Goal: Task Accomplishment & Management: Manage account settings

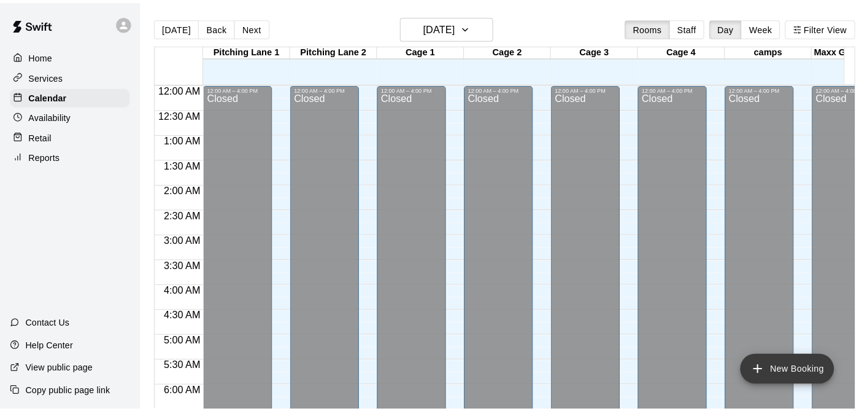
scroll to position [781, 0]
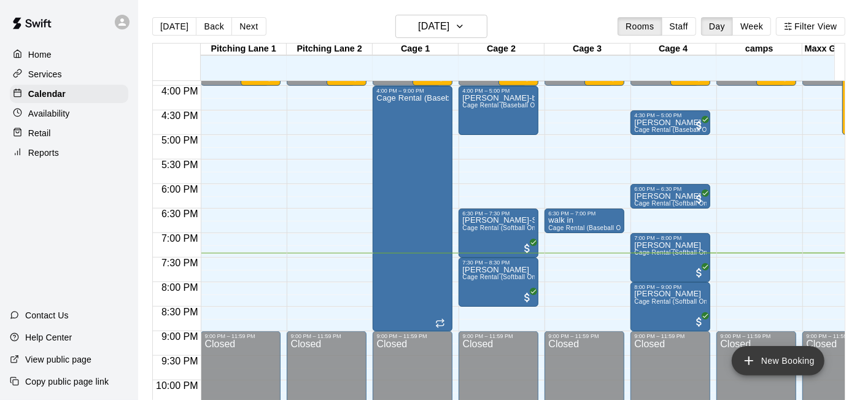
click at [802, 363] on button "New Booking" at bounding box center [778, 360] width 93 height 29
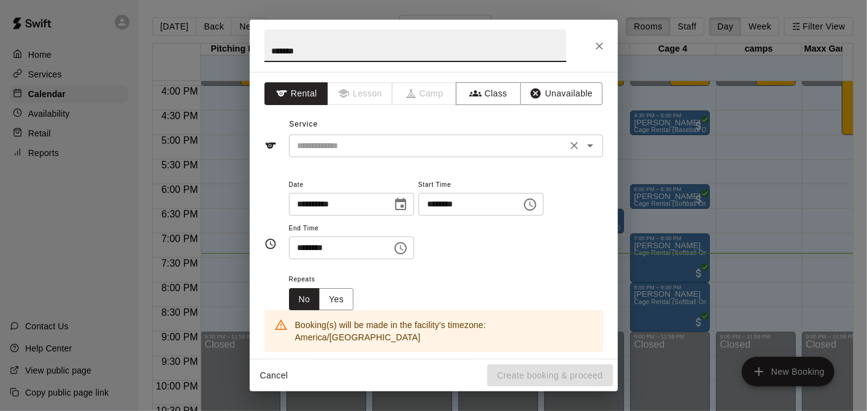
type input "*******"
click at [433, 145] on input "text" at bounding box center [428, 145] width 271 height 15
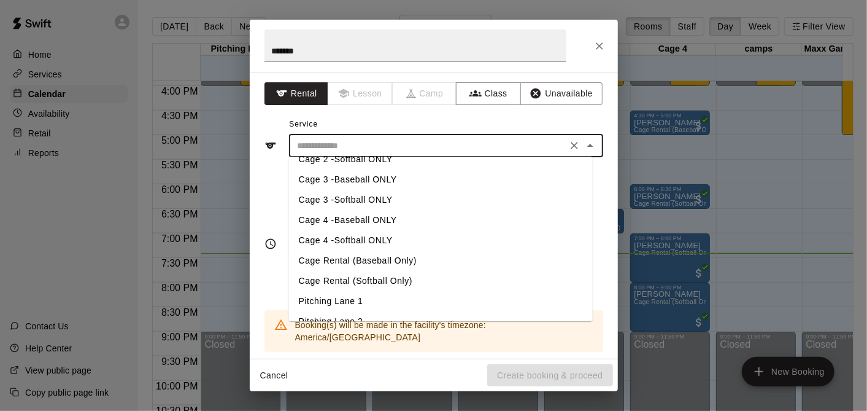
scroll to position [48, 0]
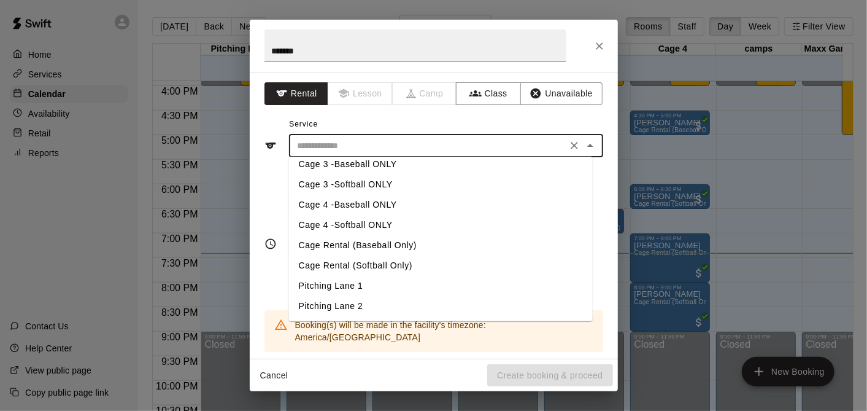
click at [406, 246] on li "Cage Rental (Baseball Only)" at bounding box center [441, 245] width 304 height 20
type input "**********"
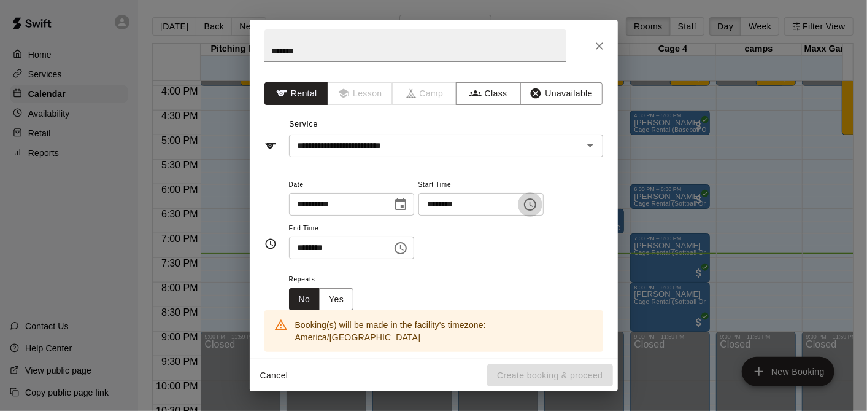
click at [537, 200] on icon "Choose time, selected time is 3:00 PM" at bounding box center [530, 204] width 12 height 12
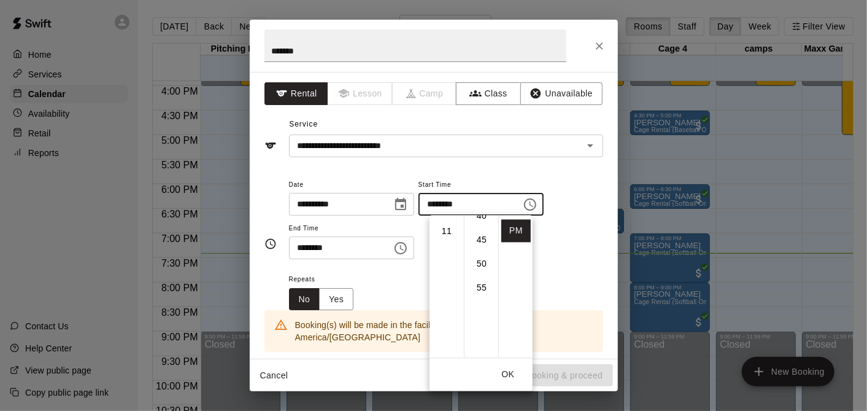
scroll to position [56, 0]
click at [443, 340] on li "07" at bounding box center [446, 339] width 29 height 23
click at [473, 324] on li "30" at bounding box center [481, 329] width 29 height 23
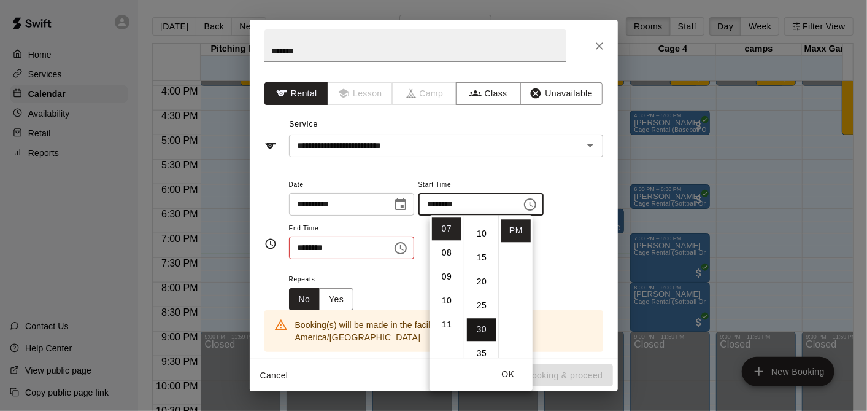
type input "********"
click at [408, 246] on icon "Choose time, selected time is 3:30 PM" at bounding box center [401, 248] width 15 height 15
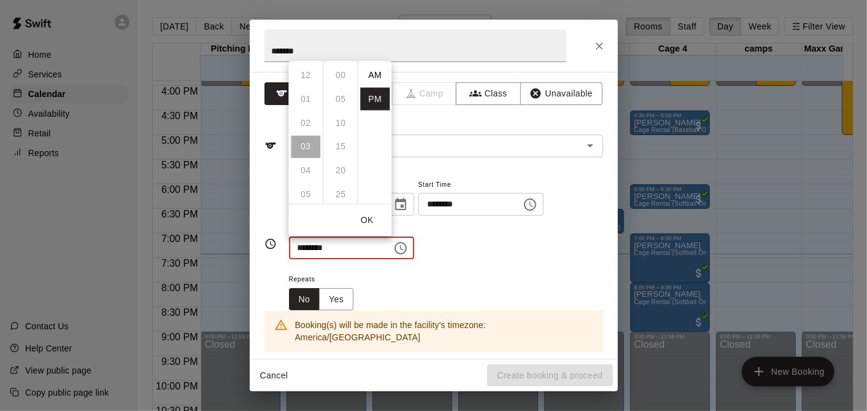
scroll to position [22, 0]
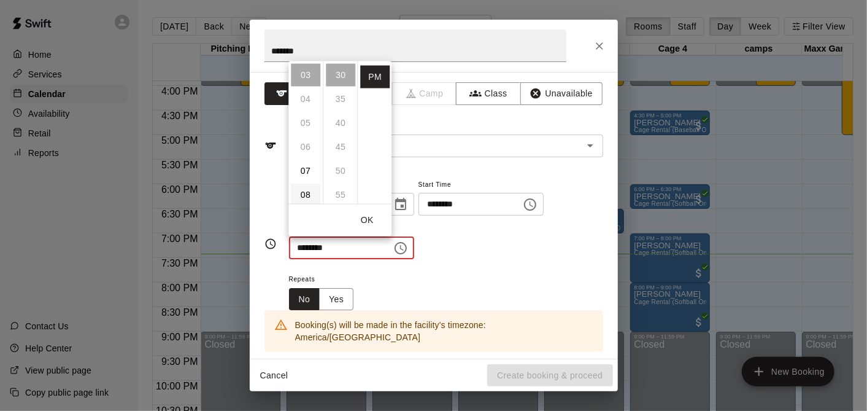
click at [305, 189] on li "08" at bounding box center [305, 194] width 29 height 23
type input "********"
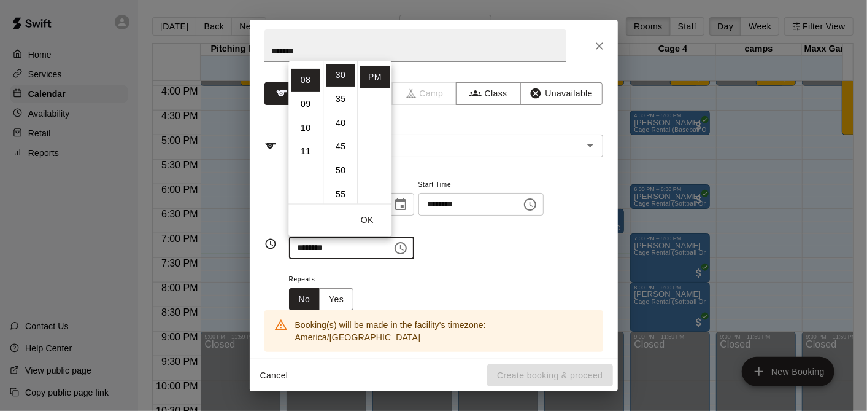
scroll to position [191, 0]
click at [364, 223] on button "OK" at bounding box center [366, 220] width 39 height 23
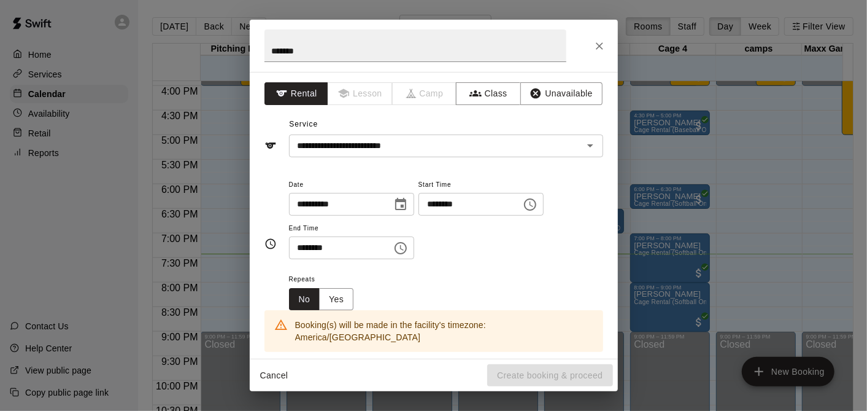
scroll to position [204, 0]
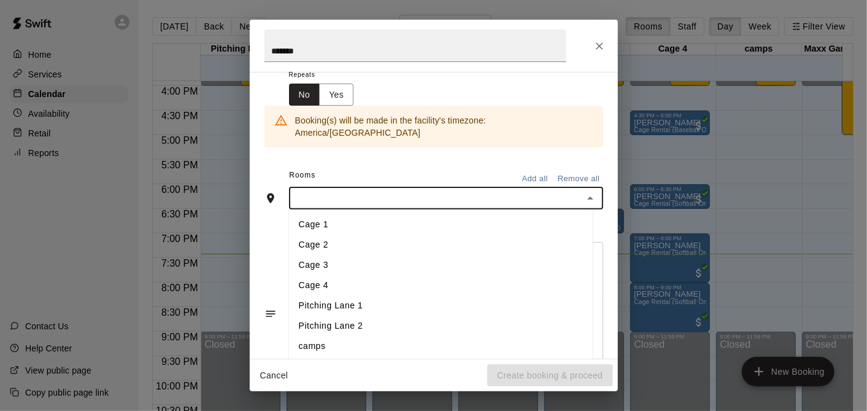
click at [357, 190] on input "text" at bounding box center [436, 197] width 287 height 15
click at [357, 255] on li "Cage 3" at bounding box center [441, 265] width 304 height 20
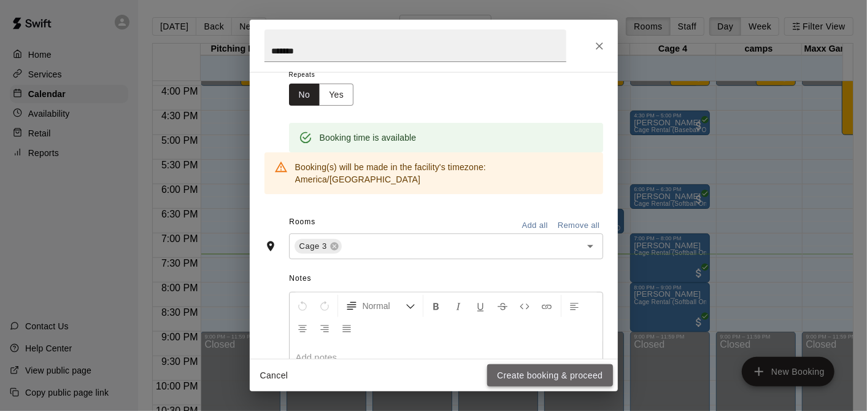
click at [587, 375] on button "Create booking & proceed" at bounding box center [549, 375] width 125 height 23
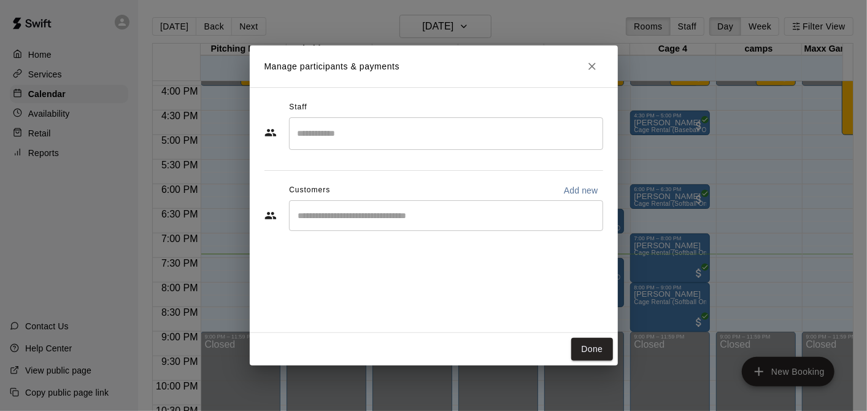
click at [592, 68] on icon "Close" at bounding box center [592, 66] width 12 height 12
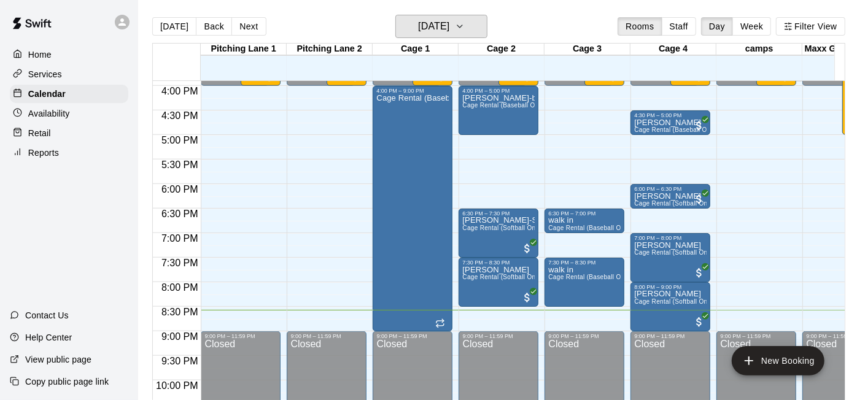
click at [436, 9] on main "[DATE] Back [DATE][DATE] Rooms Staff Day Week Filter View [GEOGRAPHIC_DATA] 1 1…" at bounding box center [498, 210] width 721 height 420
click at [439, 33] on h6 "[DATE]" at bounding box center [433, 26] width 31 height 17
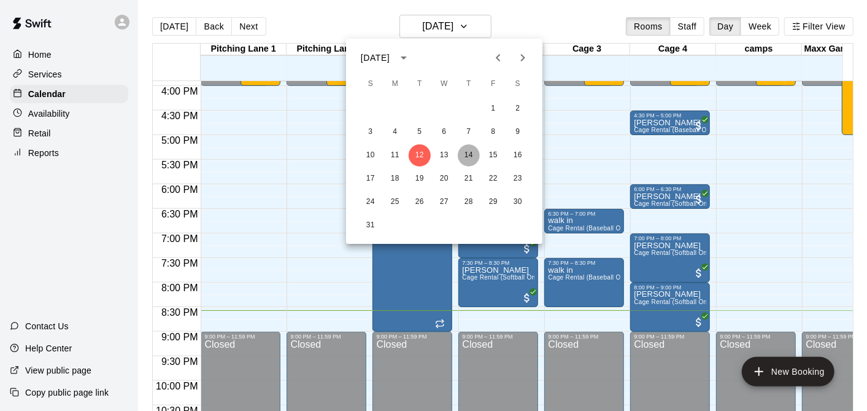
click at [473, 152] on button "14" at bounding box center [469, 155] width 22 height 22
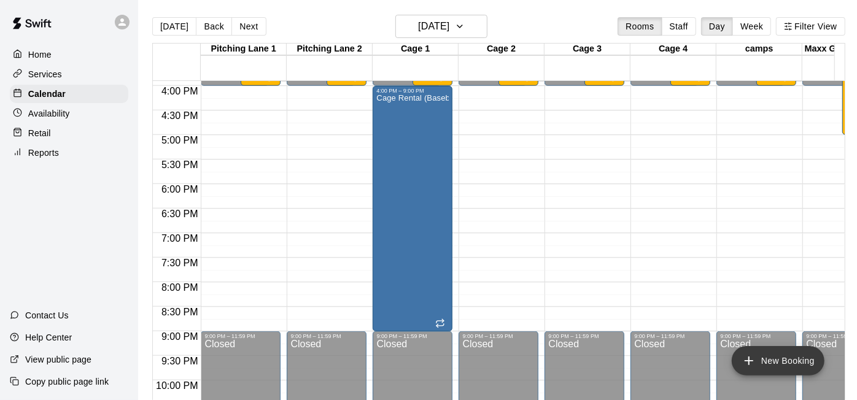
click at [789, 361] on button "New Booking" at bounding box center [778, 360] width 93 height 29
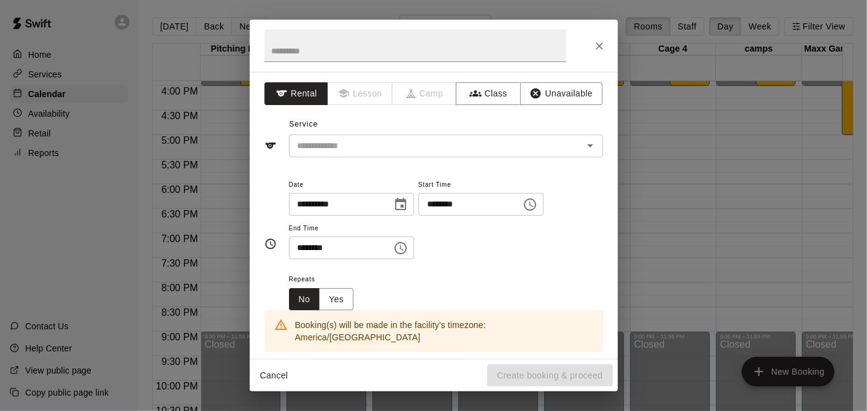
click at [610, 47] on div at bounding box center [434, 46] width 368 height 52
click at [605, 49] on icon "Close" at bounding box center [600, 46] width 12 height 12
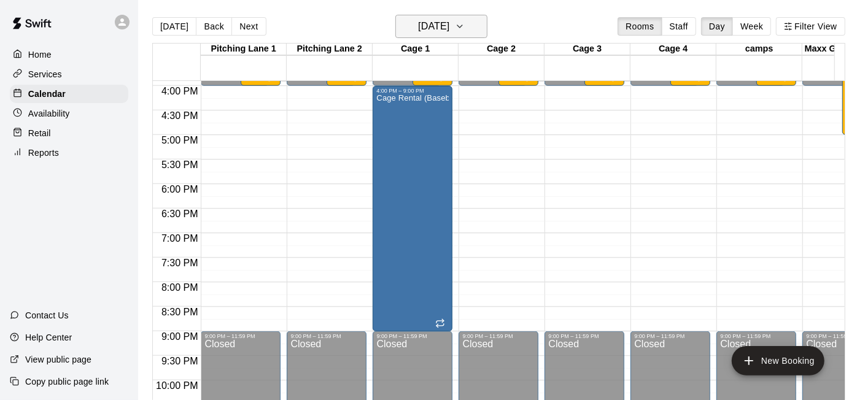
click at [418, 28] on h6 "[DATE]" at bounding box center [433, 26] width 31 height 17
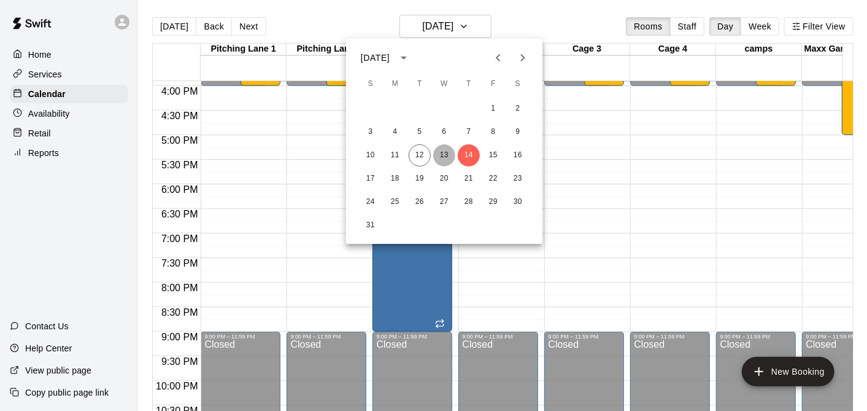
click at [451, 163] on button "13" at bounding box center [444, 155] width 22 height 22
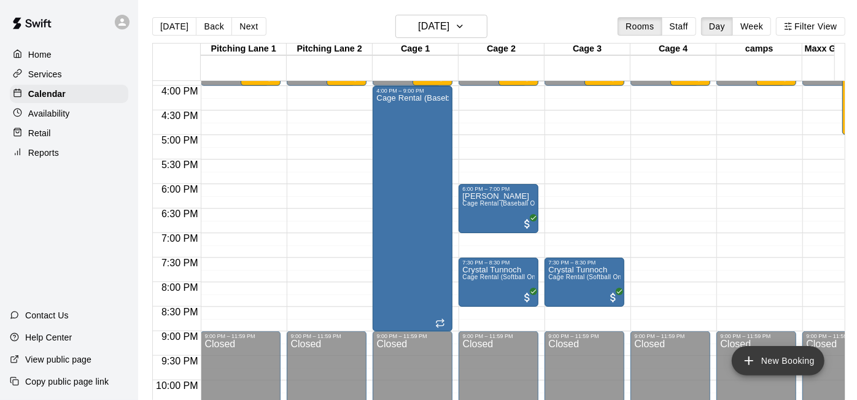
click at [791, 354] on button "New Booking" at bounding box center [778, 360] width 93 height 29
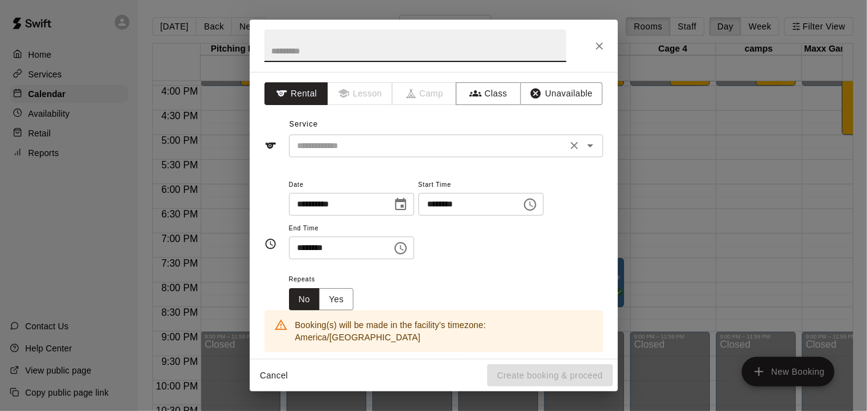
click at [351, 155] on div "​" at bounding box center [446, 145] width 314 height 23
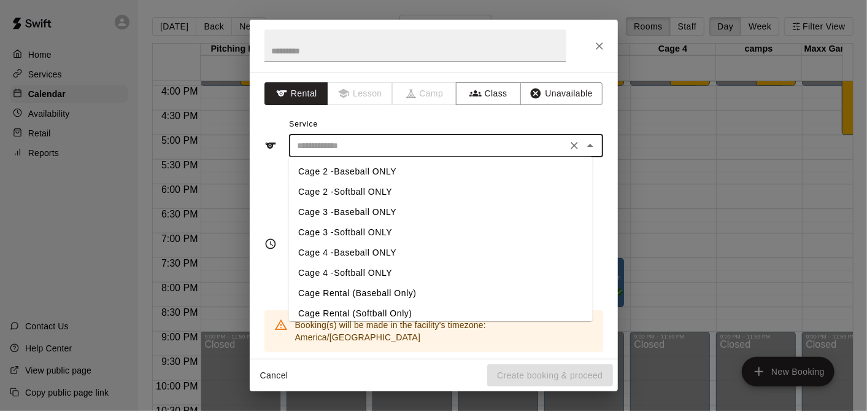
click at [393, 291] on li "Cage Rental (Baseball Only)" at bounding box center [441, 293] width 304 height 20
type input "**********"
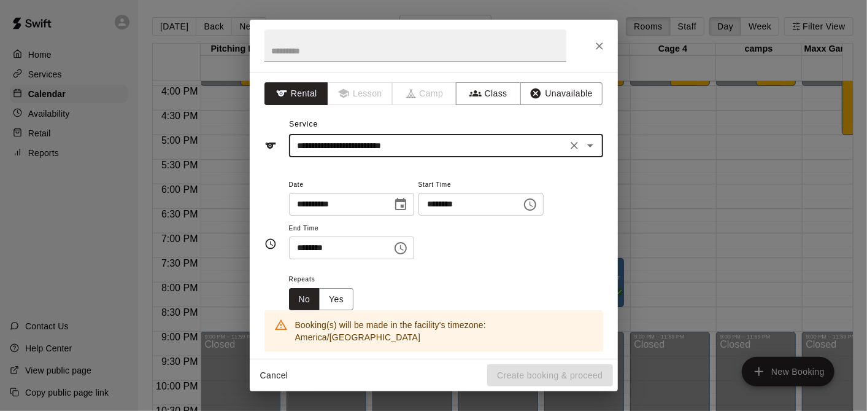
click at [538, 205] on icon "Choose time, selected time is 3:00 PM" at bounding box center [530, 204] width 15 height 15
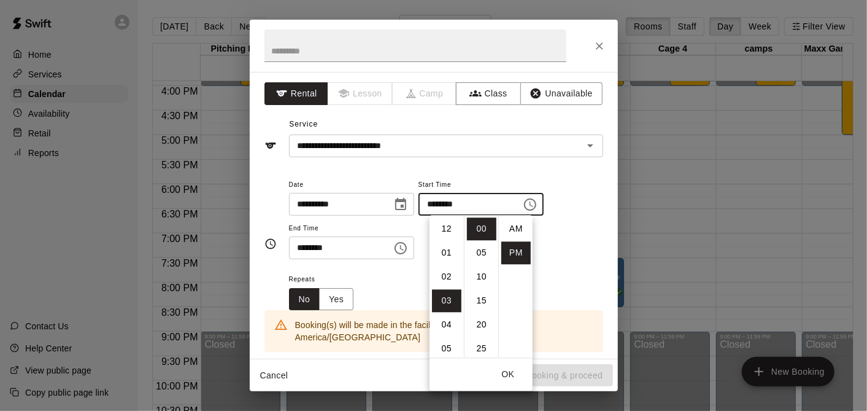
scroll to position [22, 0]
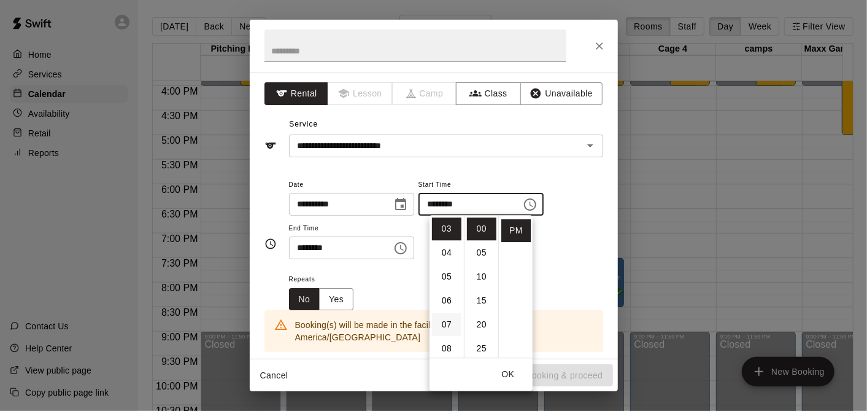
click at [448, 317] on li "07" at bounding box center [446, 324] width 29 height 23
click at [475, 229] on li "30" at bounding box center [481, 222] width 29 height 23
type input "********"
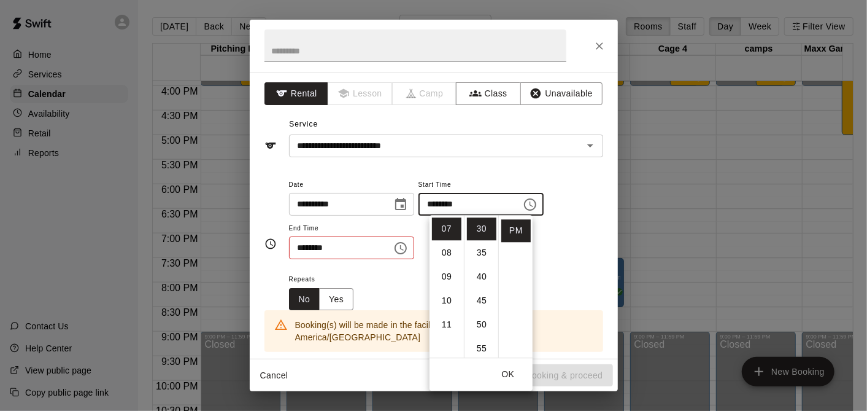
click at [407, 246] on icon "Choose time, selected time is 3:30 PM" at bounding box center [401, 248] width 12 height 12
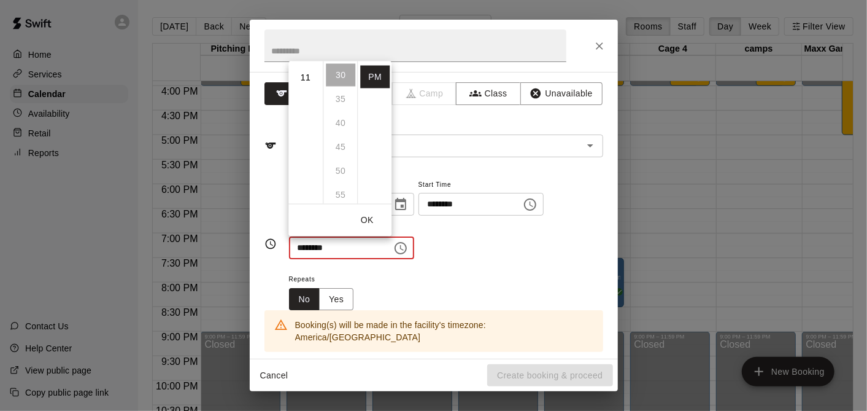
scroll to position [56, 0]
click at [305, 182] on li "08" at bounding box center [305, 182] width 29 height 23
type input "********"
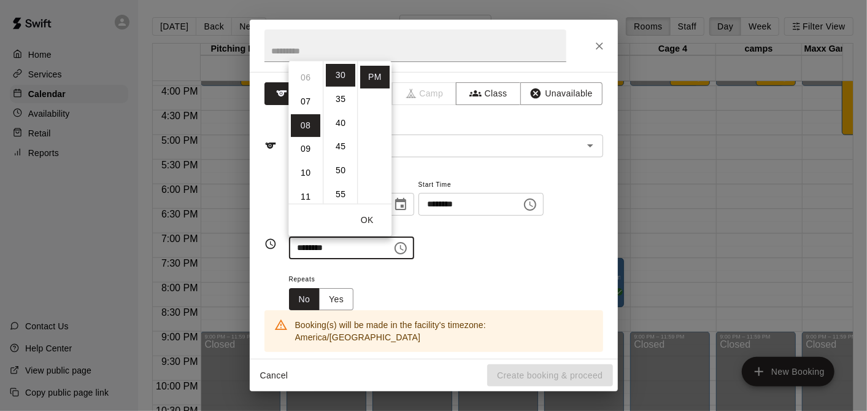
scroll to position [191, 0]
click at [367, 222] on button "OK" at bounding box center [366, 220] width 39 height 23
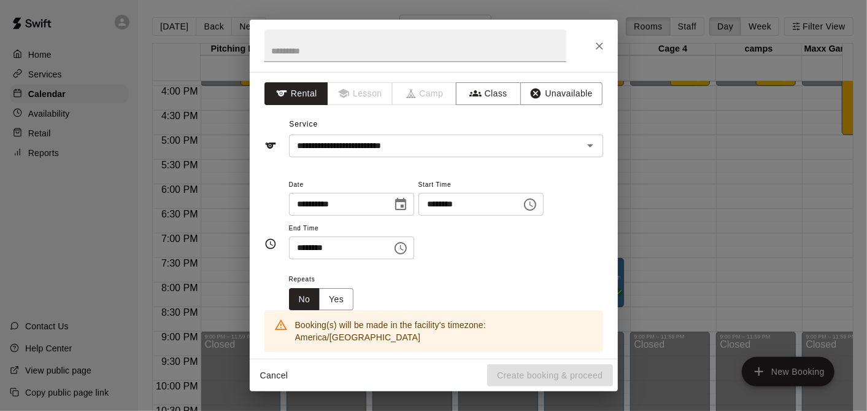
scroll to position [204, 0]
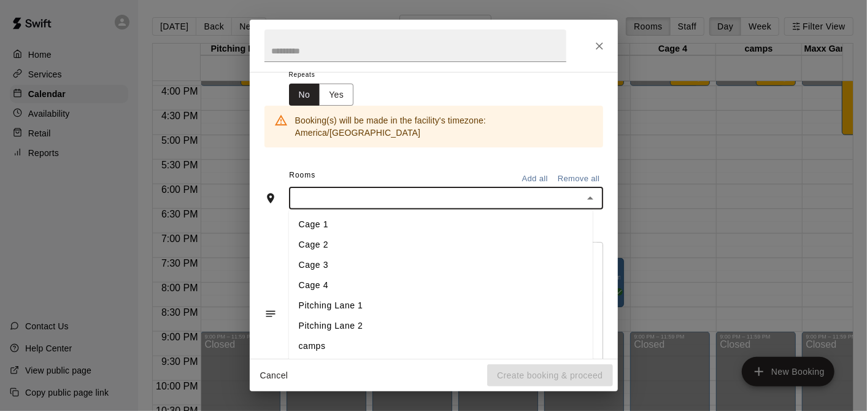
click at [375, 190] on input "text" at bounding box center [436, 197] width 287 height 15
click at [372, 276] on li "Cage 4" at bounding box center [441, 286] width 304 height 20
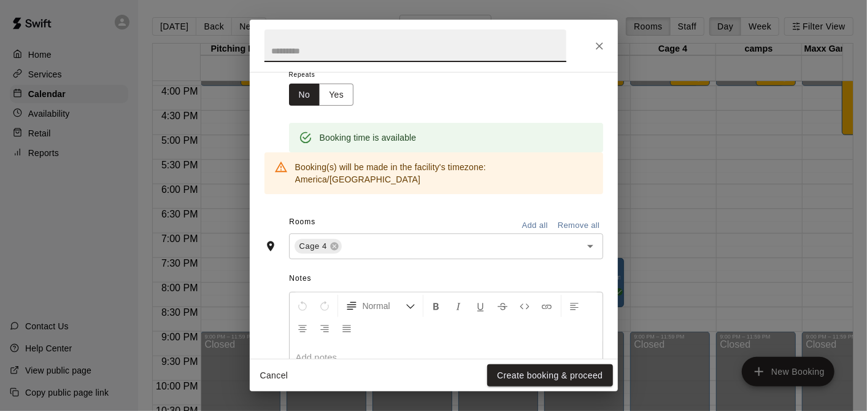
click at [310, 50] on input "text" at bounding box center [416, 45] width 302 height 33
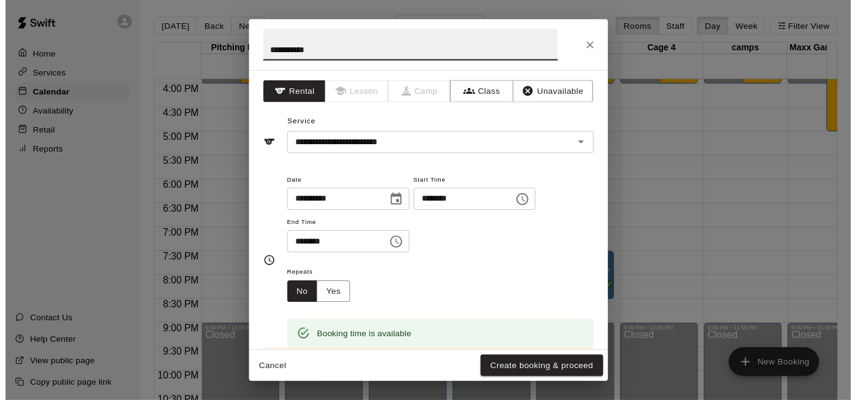
scroll to position [0, 0]
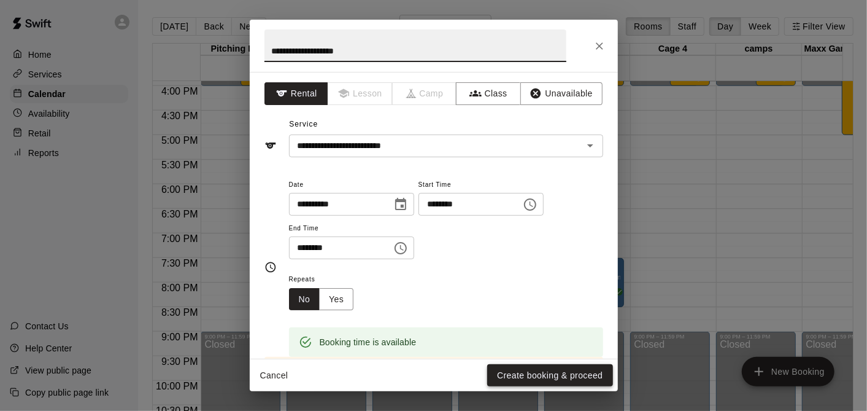
type input "**********"
click at [572, 371] on button "Create booking & proceed" at bounding box center [549, 375] width 125 height 23
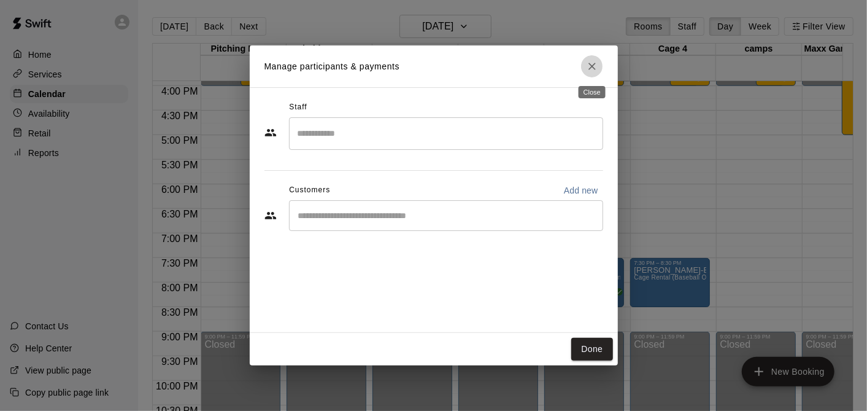
click at [594, 60] on button "Close" at bounding box center [592, 66] width 22 height 22
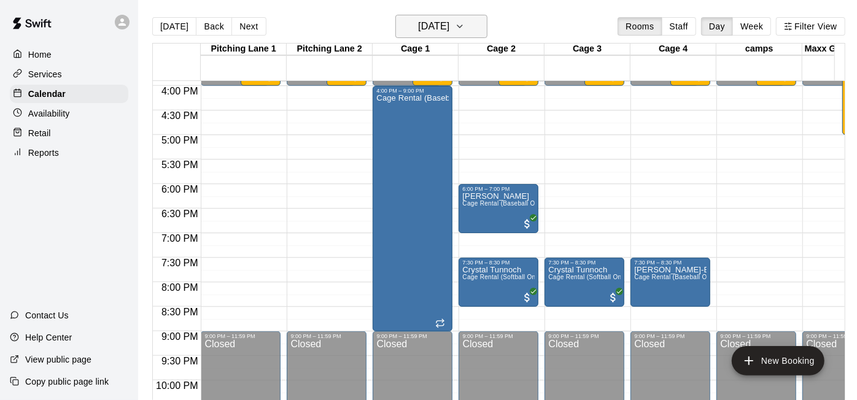
click at [449, 25] on h6 "[DATE]" at bounding box center [433, 26] width 31 height 17
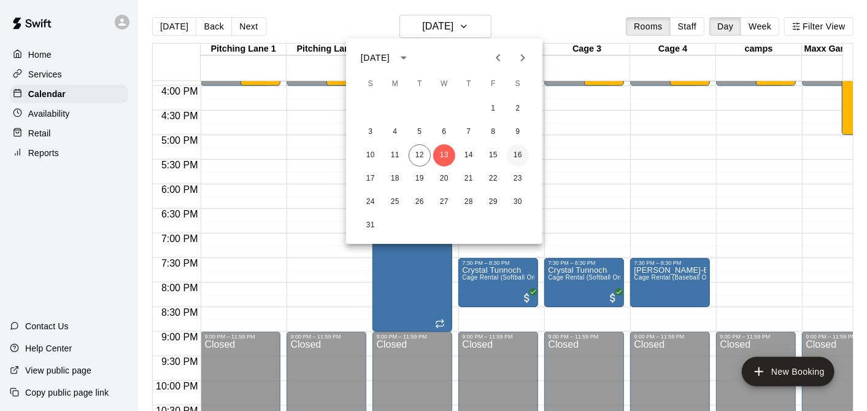
click at [522, 156] on button "16" at bounding box center [518, 155] width 22 height 22
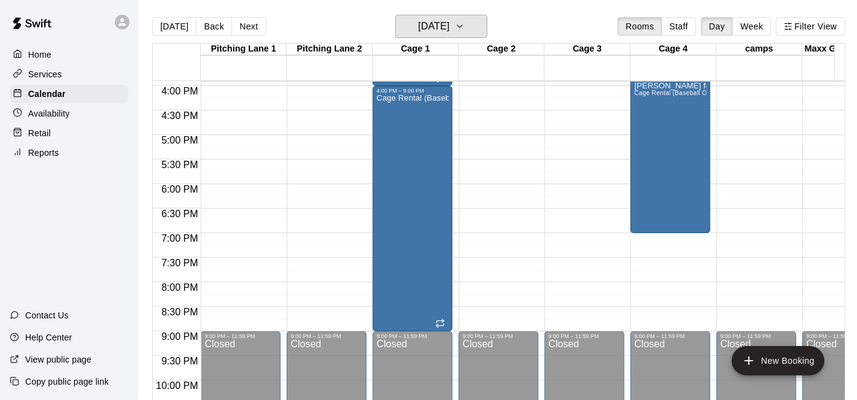
scroll to position [577, 0]
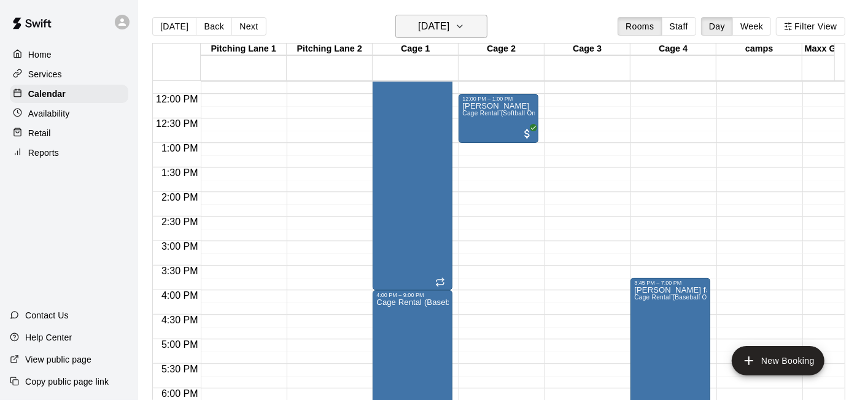
click at [449, 24] on h6 "[DATE]" at bounding box center [433, 26] width 31 height 17
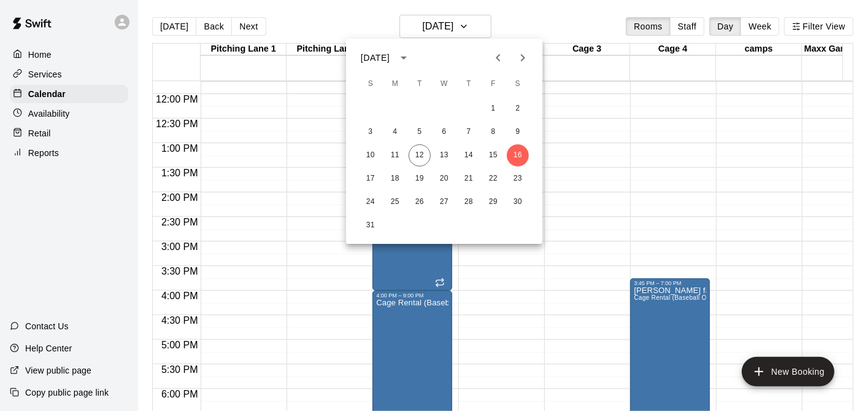
click at [473, 23] on div at bounding box center [433, 205] width 867 height 411
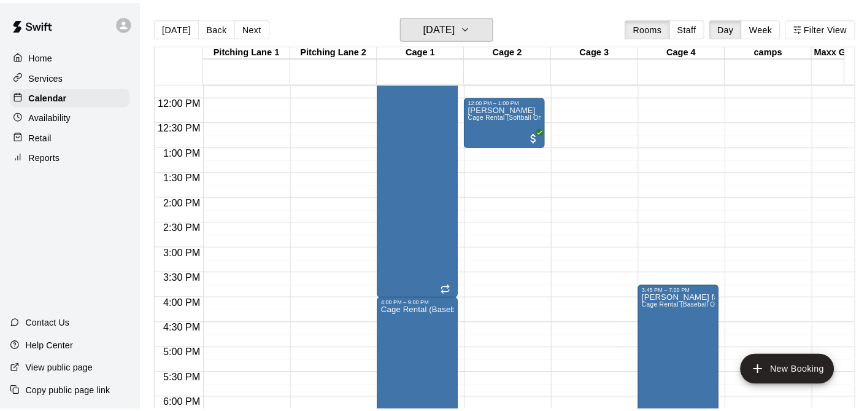
scroll to position [372, 0]
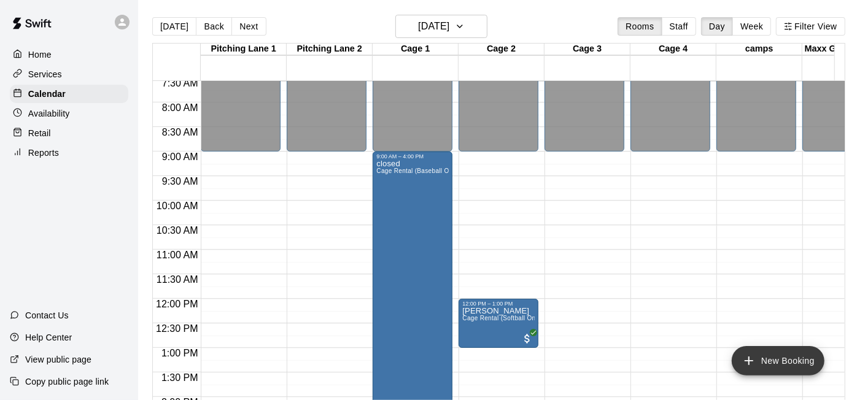
click at [746, 357] on icon "add" at bounding box center [749, 361] width 15 height 15
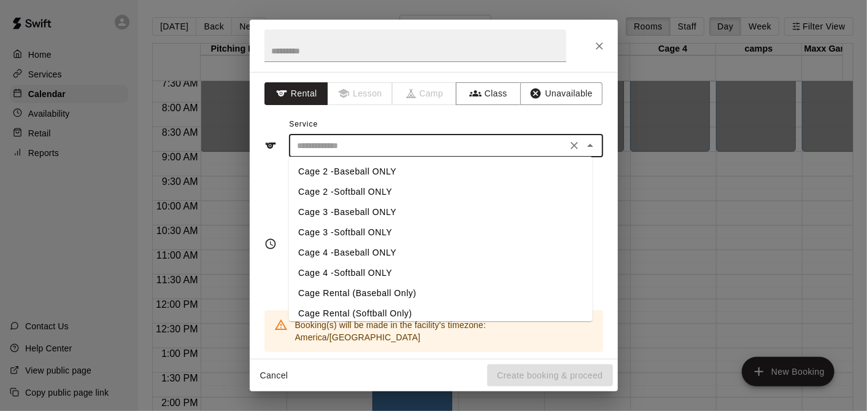
click at [438, 142] on input "text" at bounding box center [428, 145] width 271 height 15
click at [448, 296] on li "Cage Rental (Baseball Only)" at bounding box center [441, 293] width 304 height 20
type input "**********"
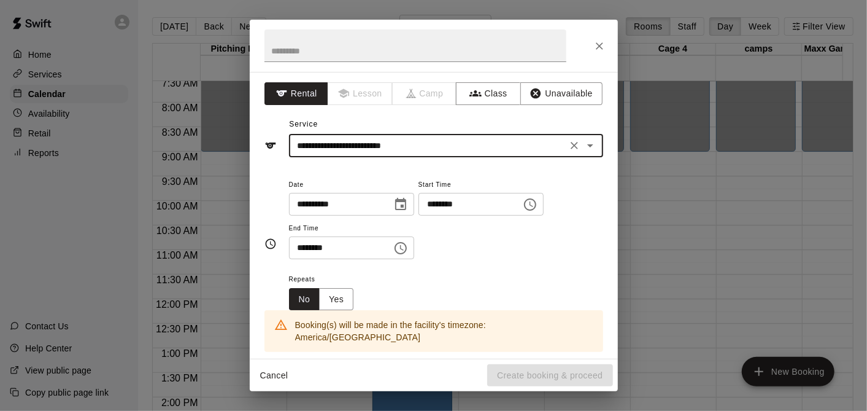
click at [538, 209] on icon "Choose time, selected time is 3:00 PM" at bounding box center [530, 204] width 15 height 15
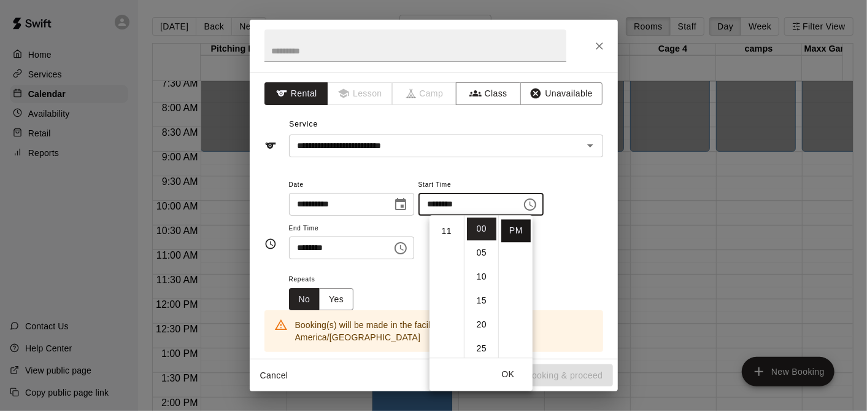
scroll to position [0, 0]
click at [513, 238] on li "AM" at bounding box center [516, 228] width 29 height 23
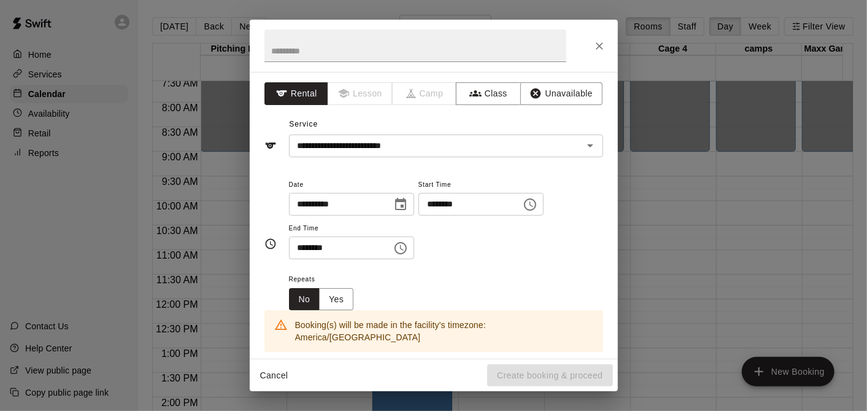
click at [452, 208] on input "********" at bounding box center [466, 204] width 95 height 23
click at [538, 205] on icon "Choose time, selected time is 3:00 AM" at bounding box center [530, 204] width 15 height 15
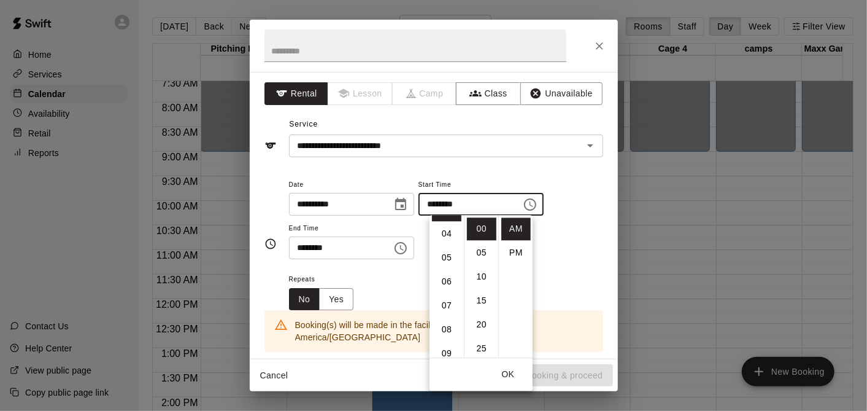
scroll to position [99, 0]
click at [452, 340] on li "10" at bounding box center [446, 342] width 29 height 23
type input "********"
click at [408, 249] on icon "Choose time, selected time is 3:30 PM" at bounding box center [401, 248] width 15 height 15
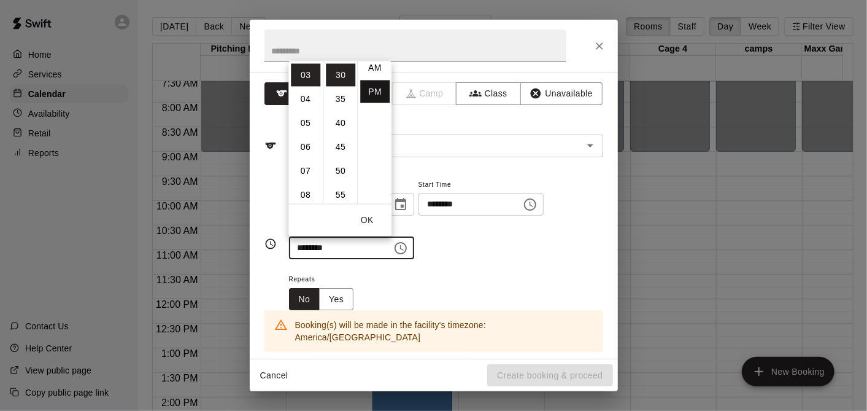
scroll to position [0, 0]
click at [371, 72] on li "AM" at bounding box center [374, 74] width 29 height 23
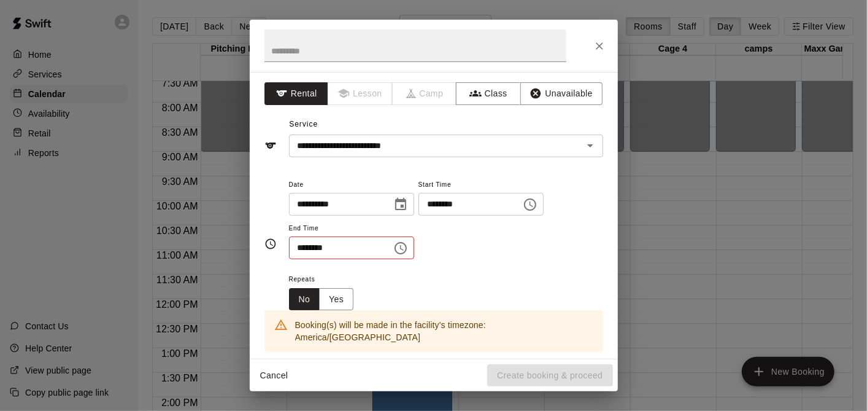
click at [413, 247] on button "Choose time, selected time is 3:30 AM" at bounding box center [401, 248] width 25 height 25
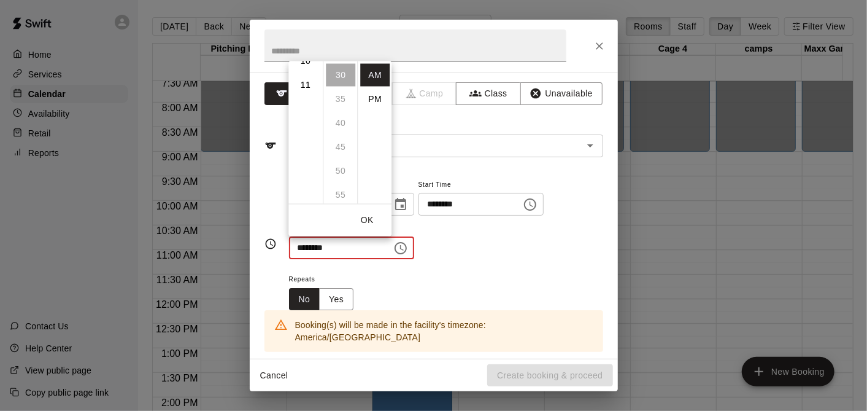
scroll to position [261, 0]
click at [301, 77] on li "11" at bounding box center [305, 77] width 29 height 23
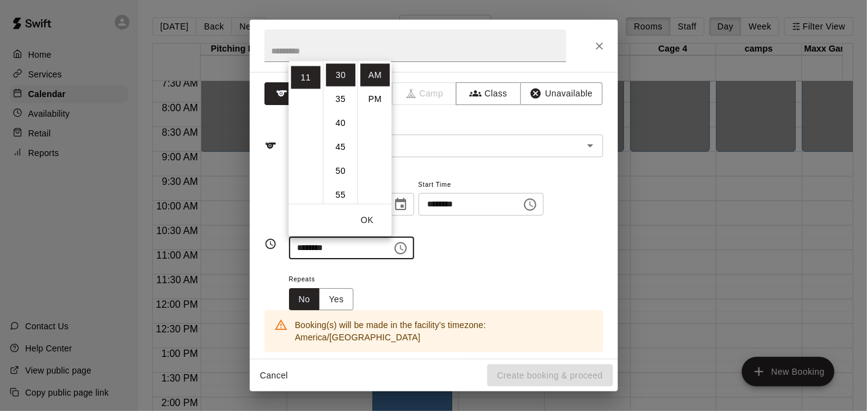
scroll to position [0, 0]
click at [333, 82] on li "00" at bounding box center [340, 74] width 29 height 23
type input "********"
click at [449, 251] on div "**********" at bounding box center [446, 218] width 314 height 83
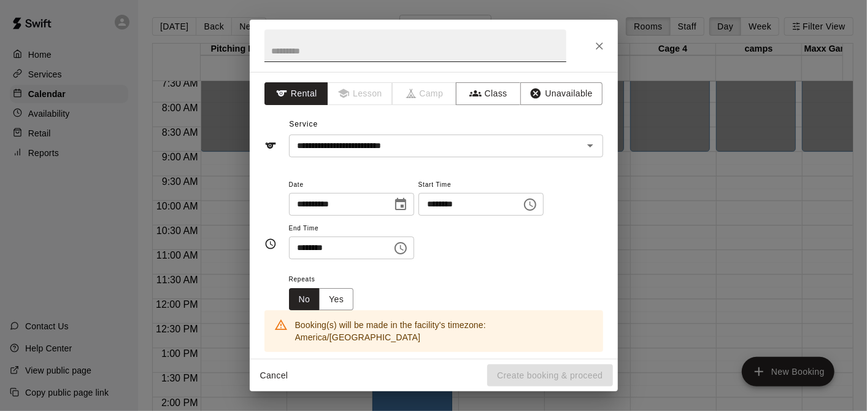
click at [408, 54] on input "text" at bounding box center [416, 45] width 302 height 33
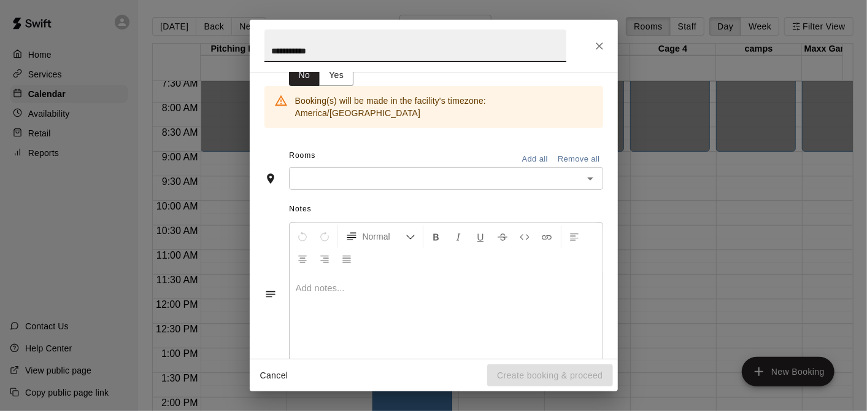
scroll to position [240, 0]
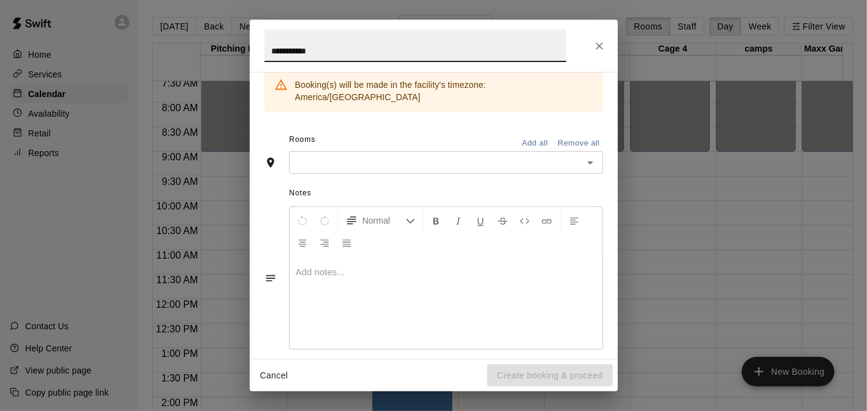
type input "**********"
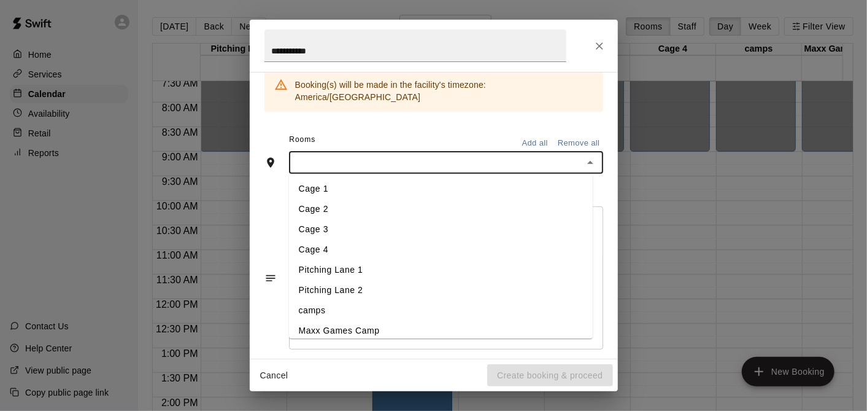
click at [405, 155] on input "text" at bounding box center [436, 162] width 287 height 15
click at [414, 220] on li "Cage 3" at bounding box center [441, 230] width 304 height 20
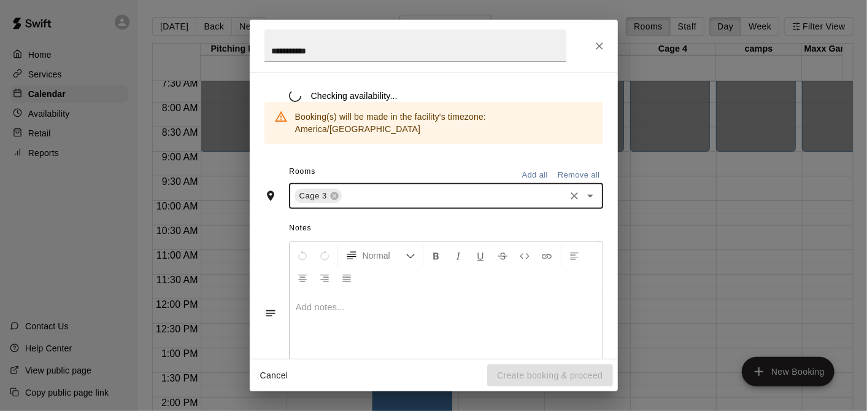
scroll to position [287, 0]
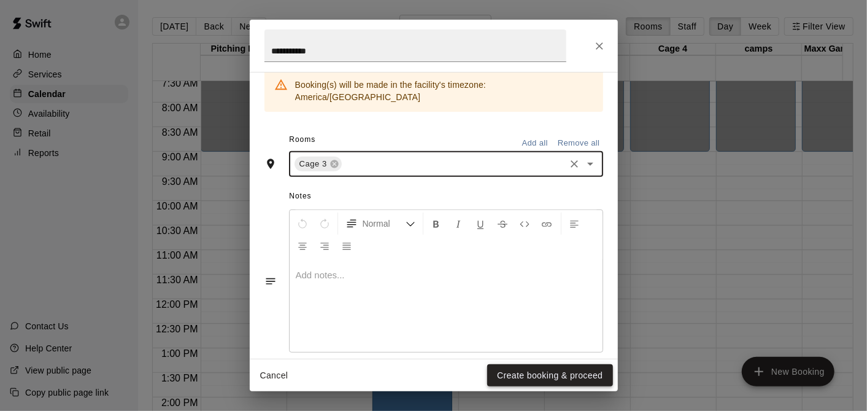
click at [538, 368] on button "Create booking & proceed" at bounding box center [549, 375] width 125 height 23
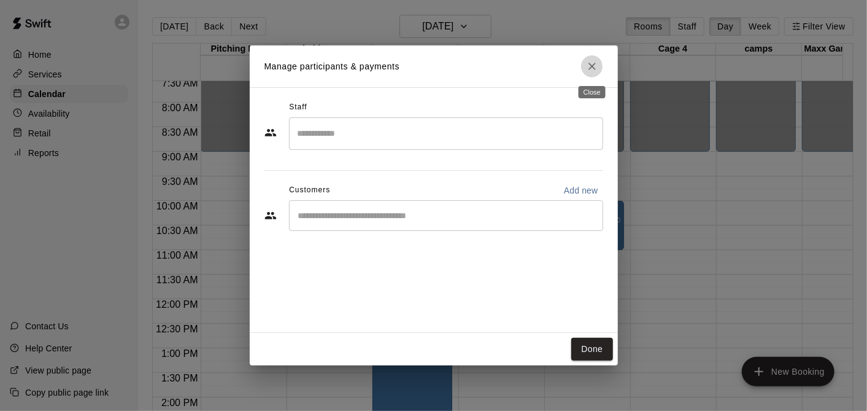
click at [591, 74] on button "Close" at bounding box center [592, 66] width 22 height 22
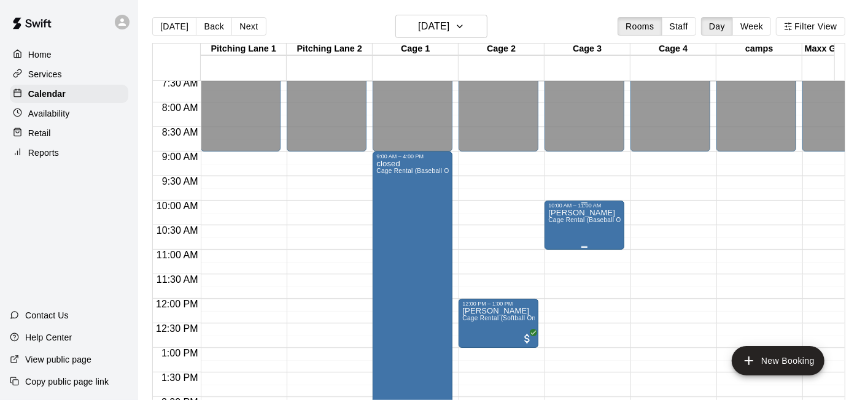
click at [593, 213] on p "[PERSON_NAME]" at bounding box center [584, 213] width 72 height 0
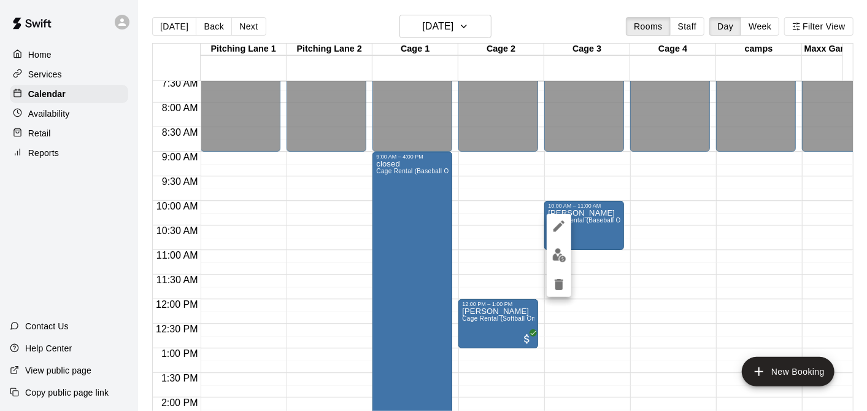
click at [468, 29] on div at bounding box center [433, 205] width 867 height 411
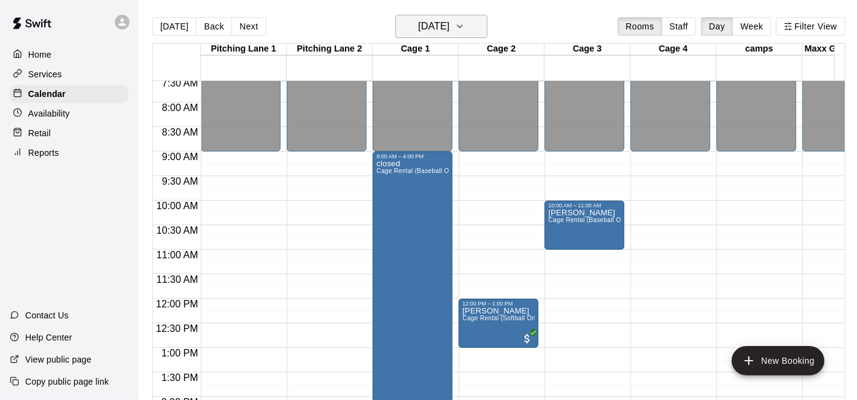
click at [486, 34] on button "[DATE]" at bounding box center [441, 26] width 92 height 23
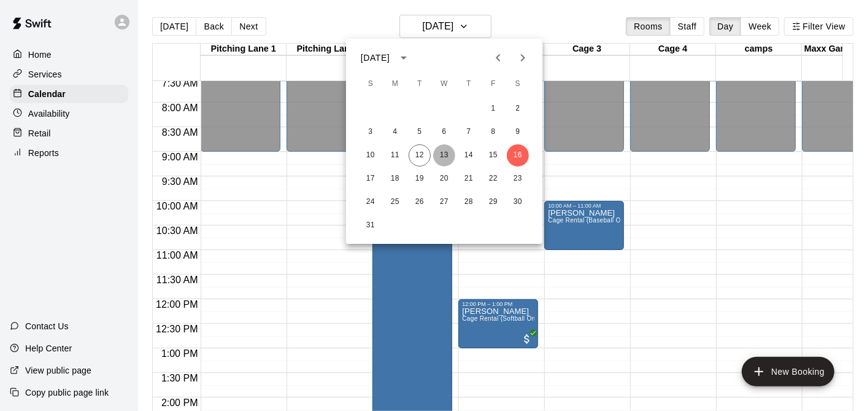
click at [441, 153] on button "13" at bounding box center [444, 155] width 22 height 22
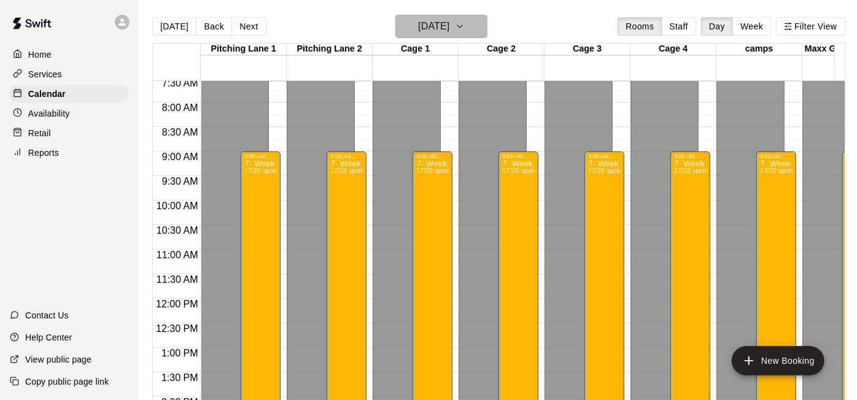
click at [417, 17] on button "[DATE]" at bounding box center [441, 26] width 92 height 23
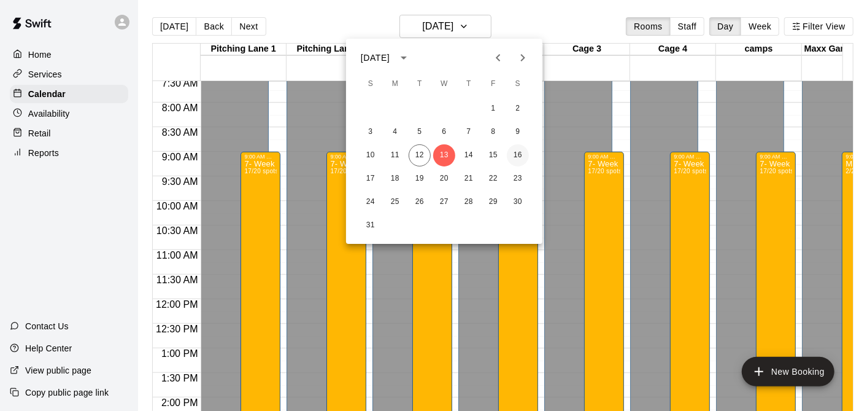
click at [517, 158] on button "16" at bounding box center [518, 155] width 22 height 22
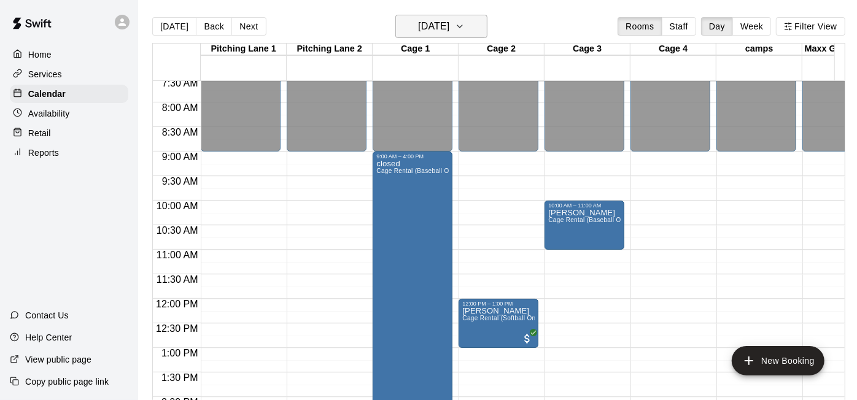
click at [429, 25] on h6 "[DATE]" at bounding box center [433, 26] width 31 height 17
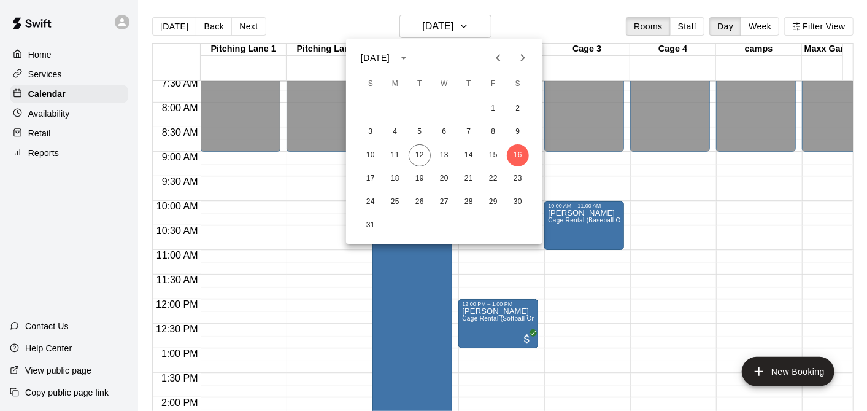
click at [560, 219] on div at bounding box center [433, 205] width 867 height 411
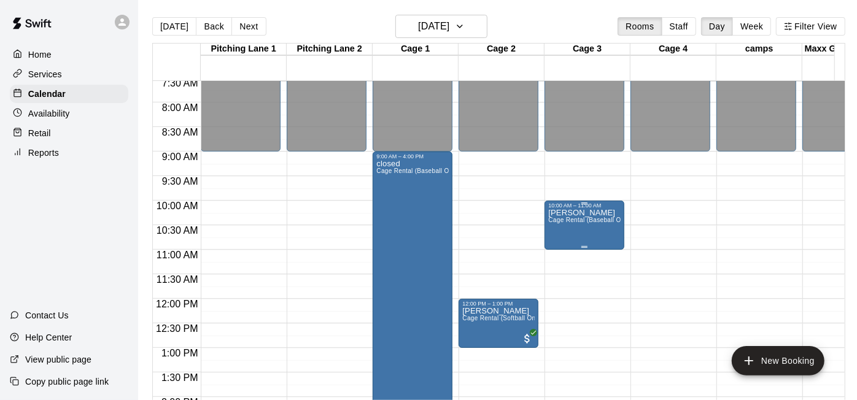
click at [566, 219] on span "Cage Rental (Baseball Only)" at bounding box center [589, 220] width 83 height 7
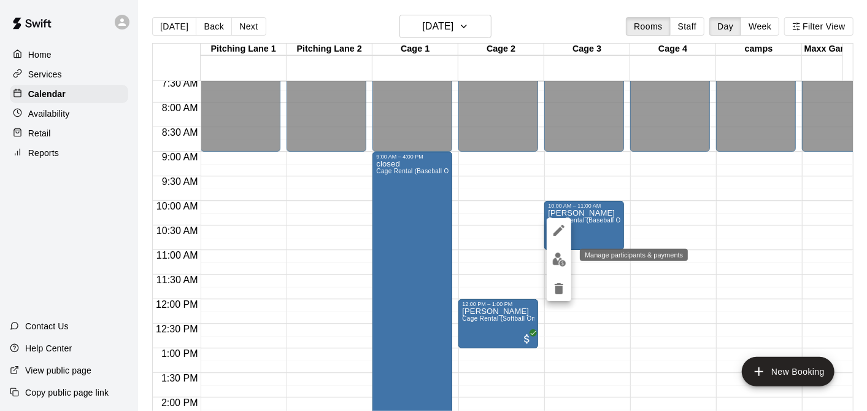
click at [559, 255] on img "edit" at bounding box center [559, 259] width 14 height 14
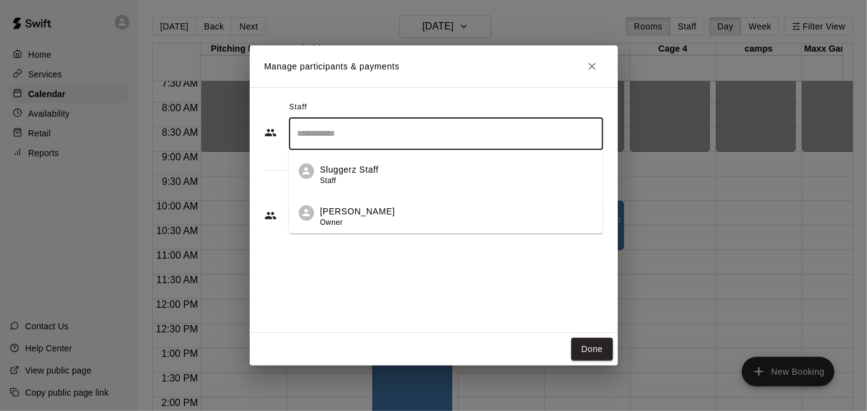
click at [376, 130] on input "Search staff" at bounding box center [446, 133] width 303 height 21
click at [379, 273] on div "Staff ​ Sluggerz Staff Staff [PERSON_NAME] Owner Customers Add new ​" at bounding box center [434, 210] width 368 height 246
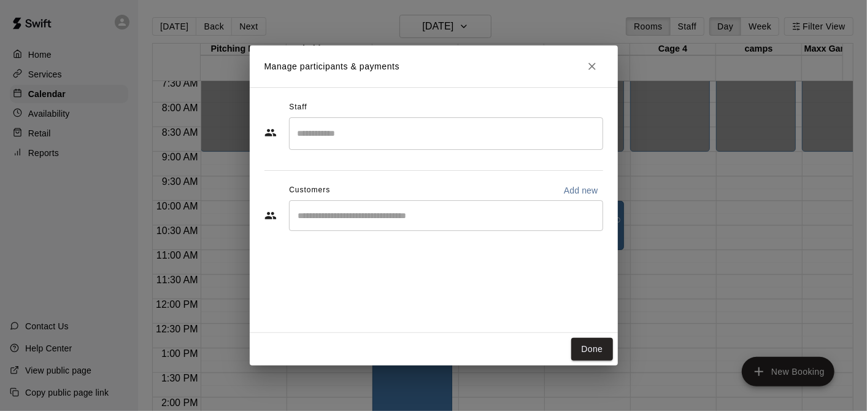
click at [364, 217] on input "Start typing to search customers..." at bounding box center [446, 215] width 303 height 12
click at [584, 344] on button "Done" at bounding box center [592, 349] width 41 height 23
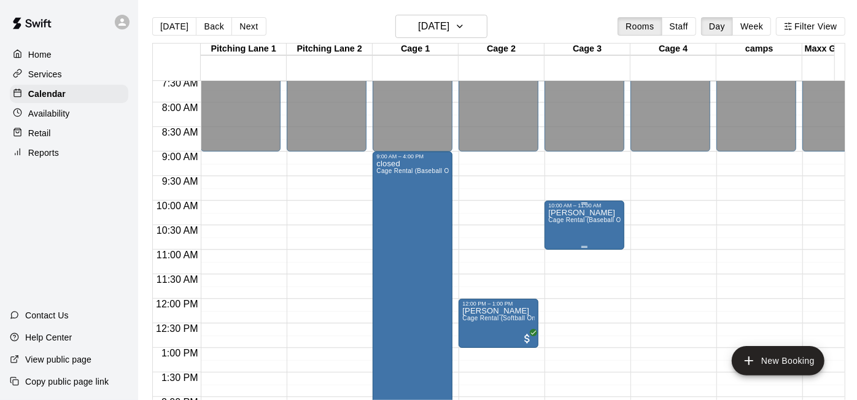
click at [576, 209] on div "10:00 AM – 11:00 AM" at bounding box center [584, 206] width 72 height 6
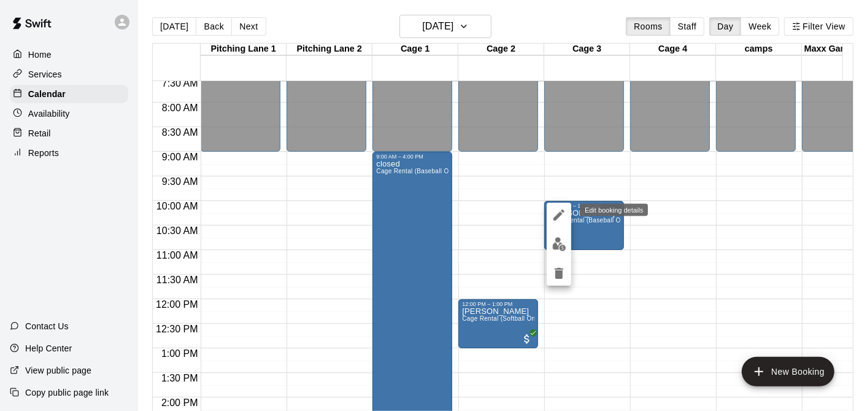
click at [547, 212] on button "edit" at bounding box center [559, 215] width 25 height 25
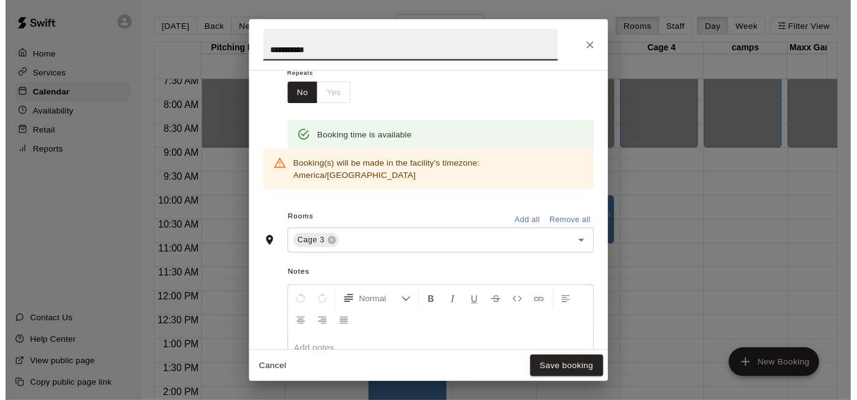
scroll to position [370, 0]
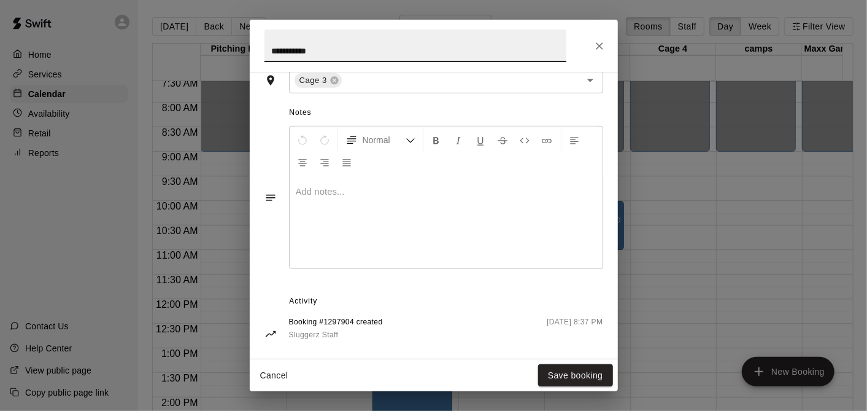
click at [347, 185] on p at bounding box center [446, 191] width 301 height 12
click at [572, 382] on button "Save booking" at bounding box center [575, 375] width 75 height 23
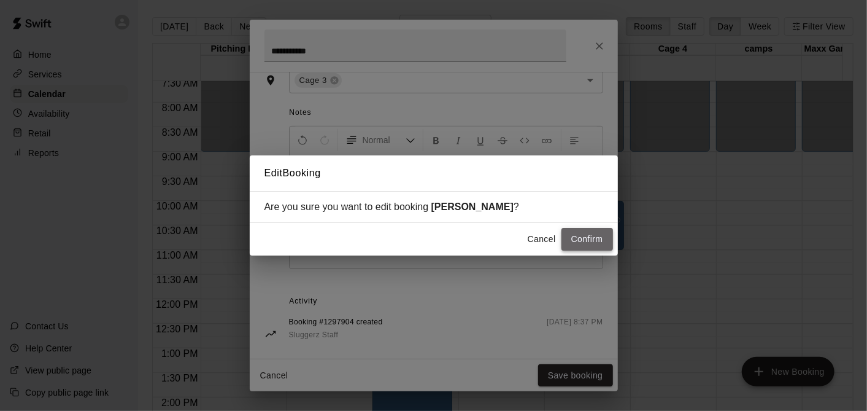
click at [589, 235] on button "Confirm" at bounding box center [588, 239] width 52 height 23
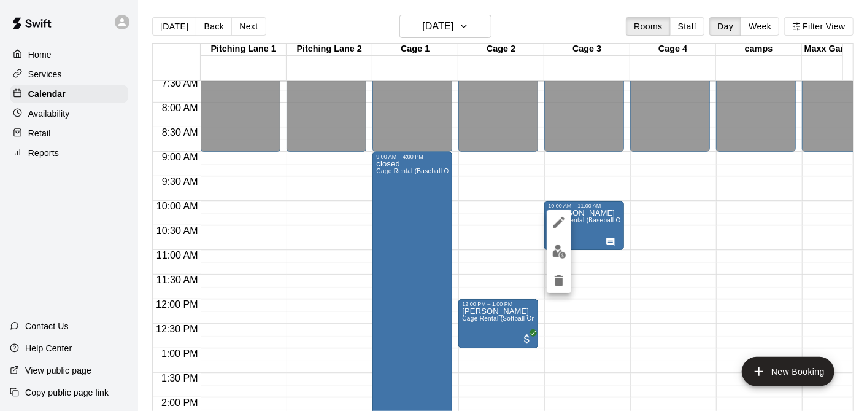
click at [557, 235] on div at bounding box center [559, 251] width 25 height 83
click at [495, 180] on div at bounding box center [433, 205] width 867 height 411
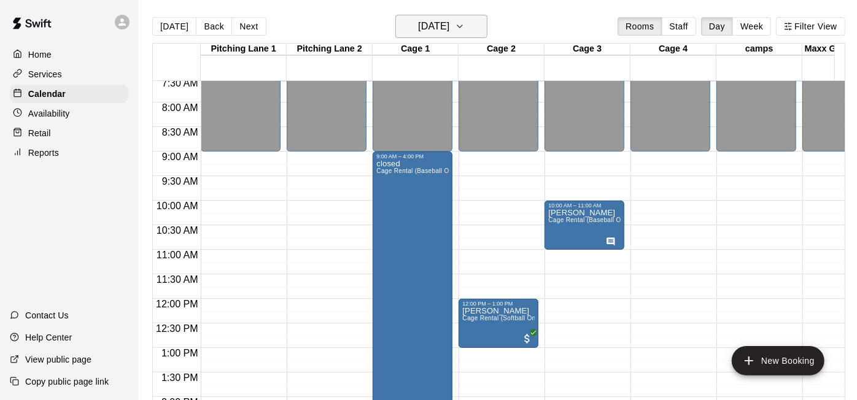
click at [418, 26] on h6 "[DATE]" at bounding box center [433, 26] width 31 height 17
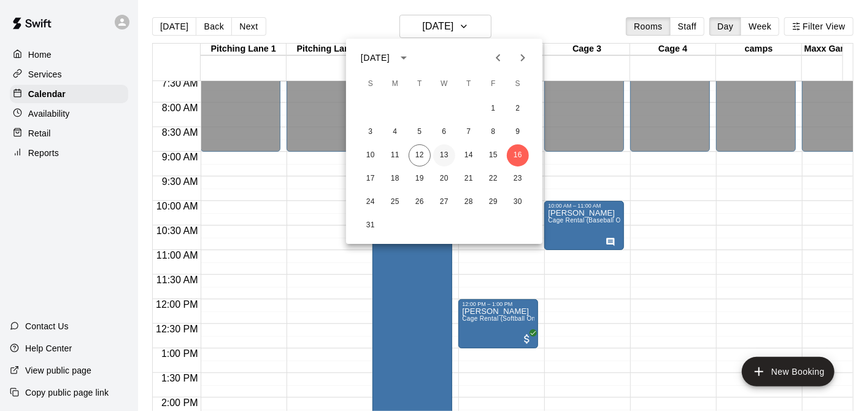
click at [435, 151] on button "13" at bounding box center [444, 155] width 22 height 22
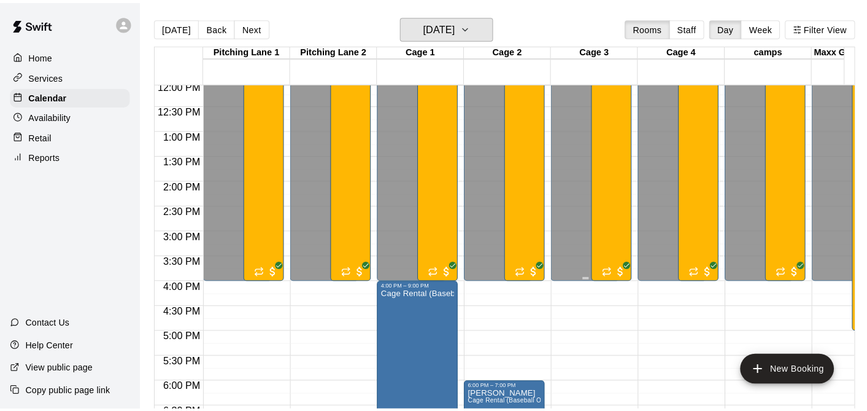
scroll to position [781, 0]
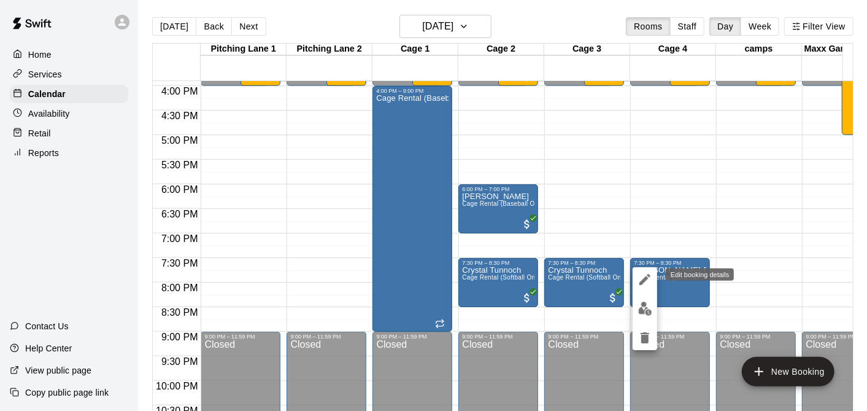
click at [639, 277] on icon "edit" at bounding box center [645, 279] width 15 height 15
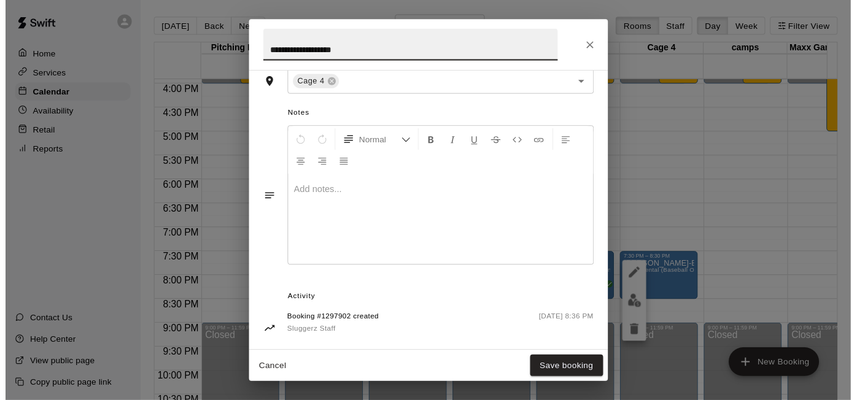
scroll to position [370, 0]
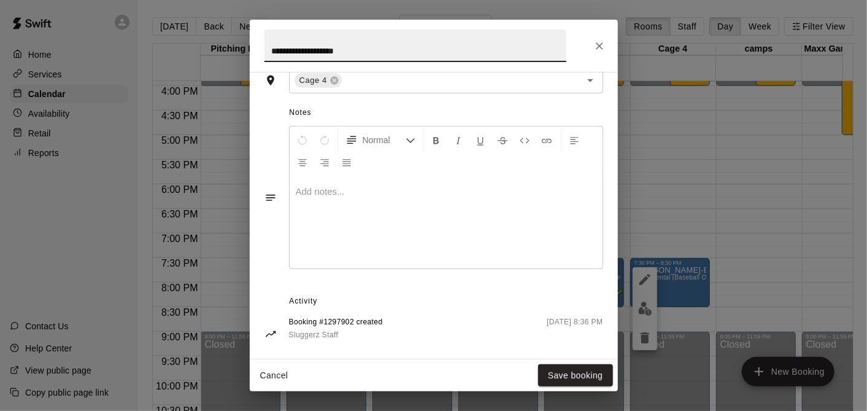
click at [330, 185] on p at bounding box center [446, 191] width 301 height 12
click at [357, 176] on div "**********" at bounding box center [446, 222] width 313 height 92
copy span "**********"
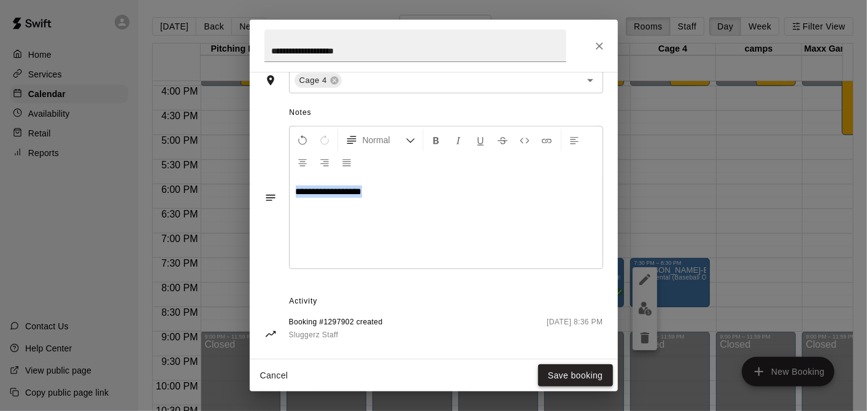
click at [578, 380] on button "Save booking" at bounding box center [575, 375] width 75 height 23
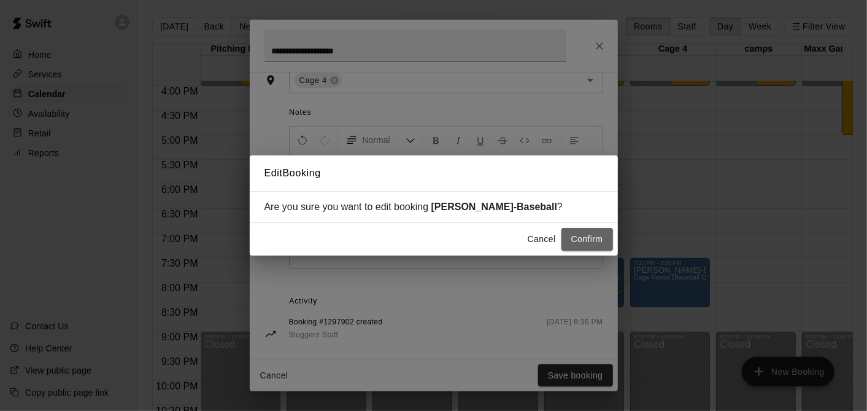
click at [579, 246] on button "Confirm" at bounding box center [588, 239] width 52 height 23
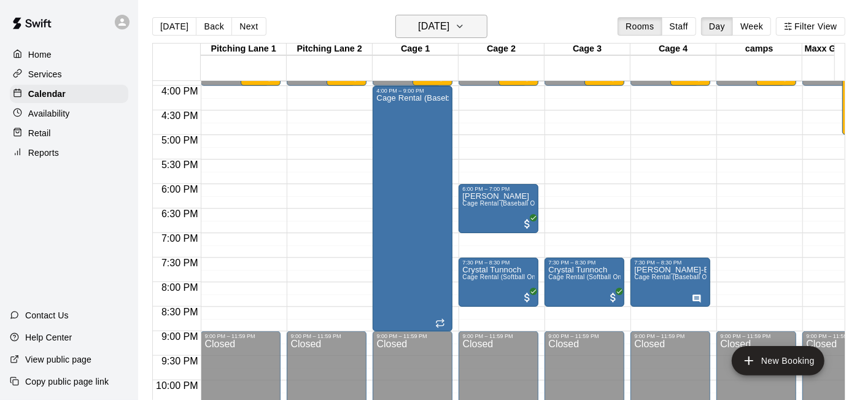
click at [418, 33] on h6 "[DATE]" at bounding box center [433, 26] width 31 height 17
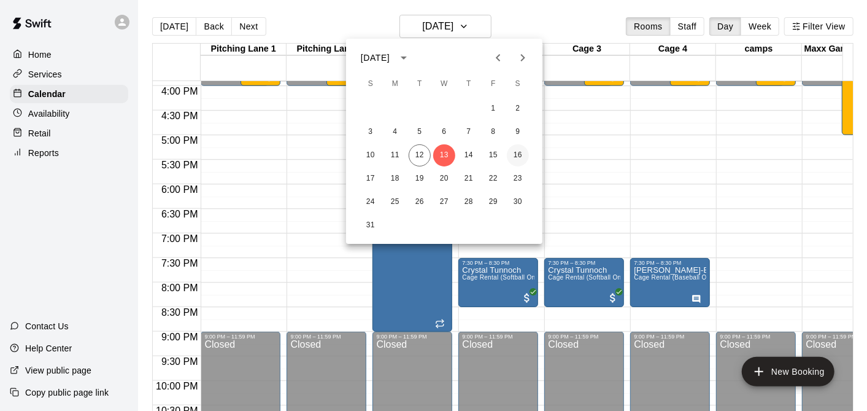
click at [522, 158] on button "16" at bounding box center [518, 155] width 22 height 22
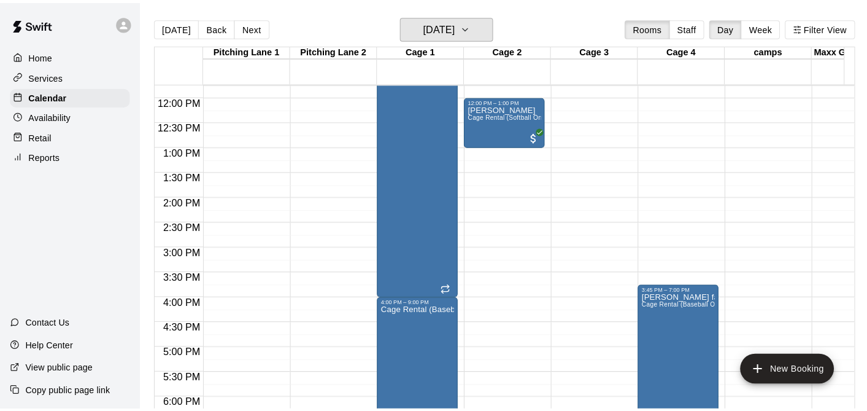
scroll to position [372, 0]
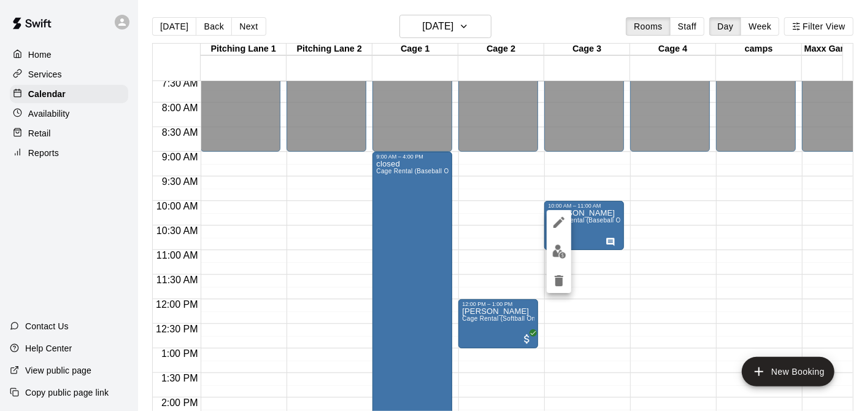
click at [559, 227] on icon "edit" at bounding box center [559, 222] width 15 height 15
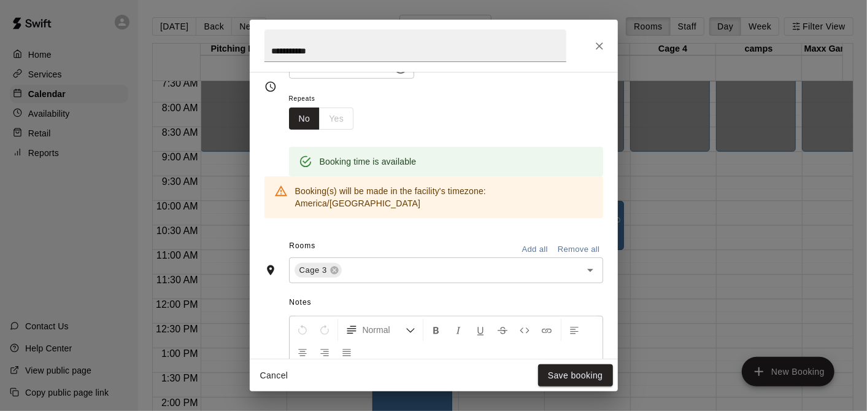
scroll to position [195, 0]
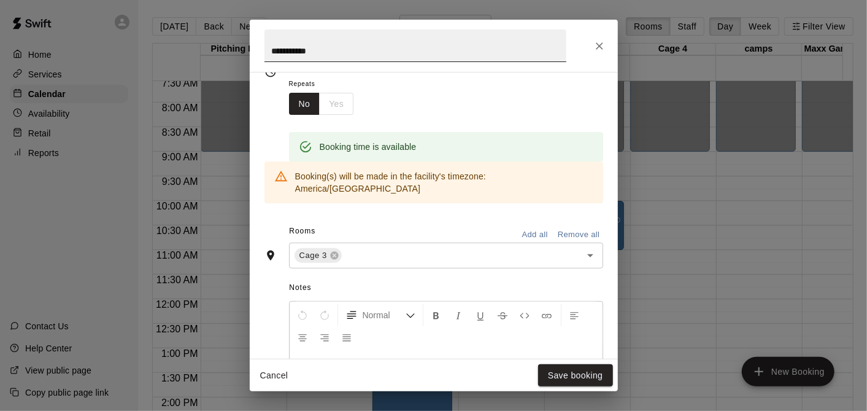
drag, startPoint x: 359, startPoint y: 26, endPoint x: 360, endPoint y: 44, distance: 17.8
click at [359, 29] on h2 "**********" at bounding box center [415, 46] width 331 height 52
click at [363, 50] on input "**********" at bounding box center [416, 45] width 302 height 33
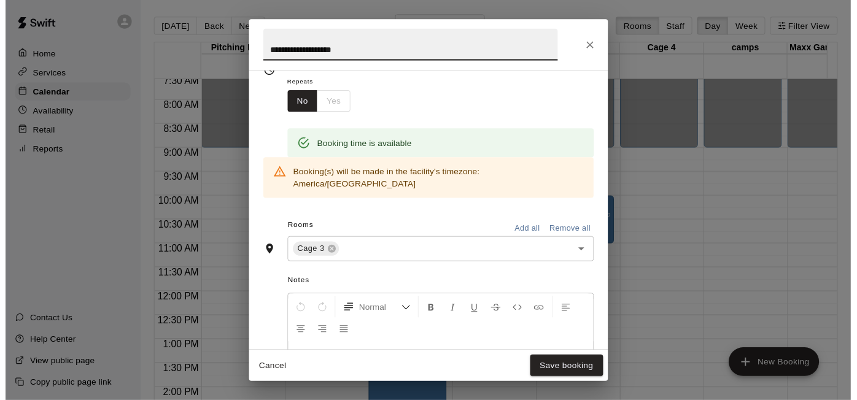
scroll to position [370, 0]
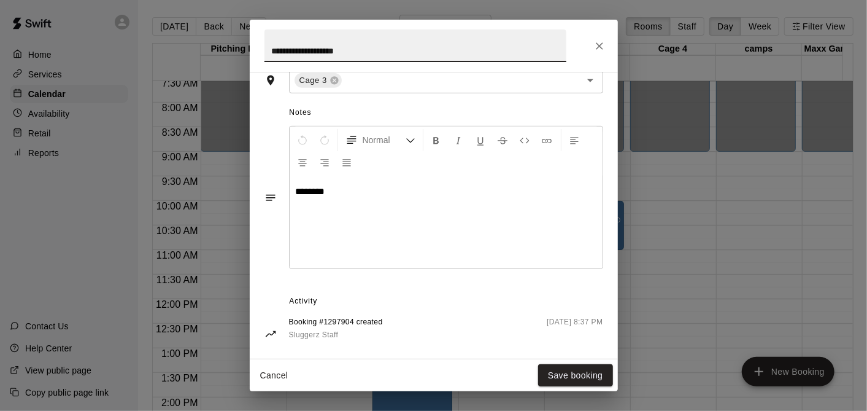
type input "**********"
click at [346, 185] on p "********" at bounding box center [446, 191] width 301 height 12
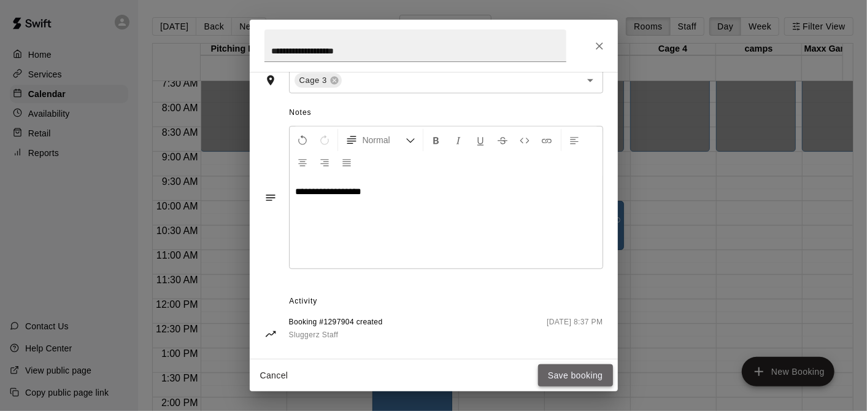
click at [594, 375] on button "Save booking" at bounding box center [575, 375] width 75 height 23
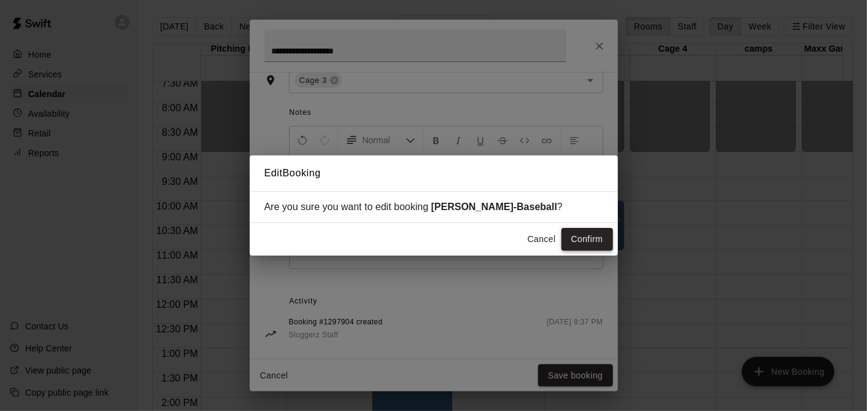
click at [600, 231] on button "Confirm" at bounding box center [588, 239] width 52 height 23
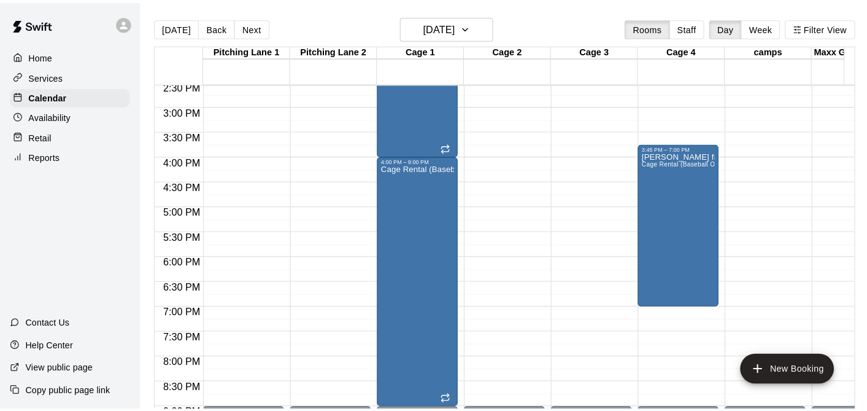
scroll to position [713, 0]
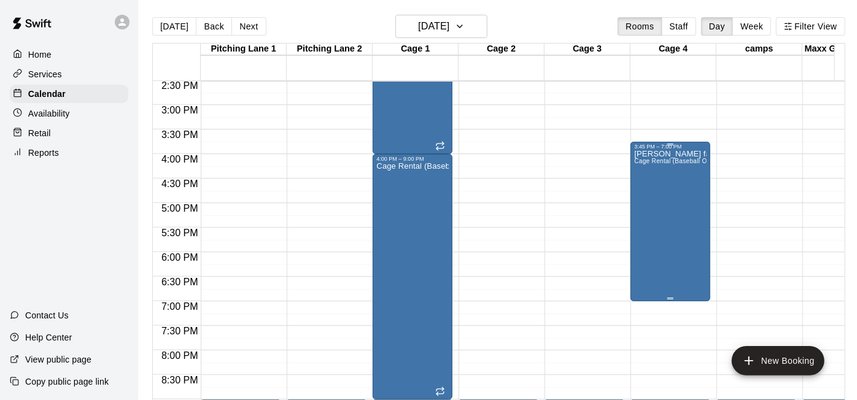
click at [677, 218] on div "[PERSON_NAME] family Cage Rental (Baseball Only)" at bounding box center [670, 350] width 72 height 400
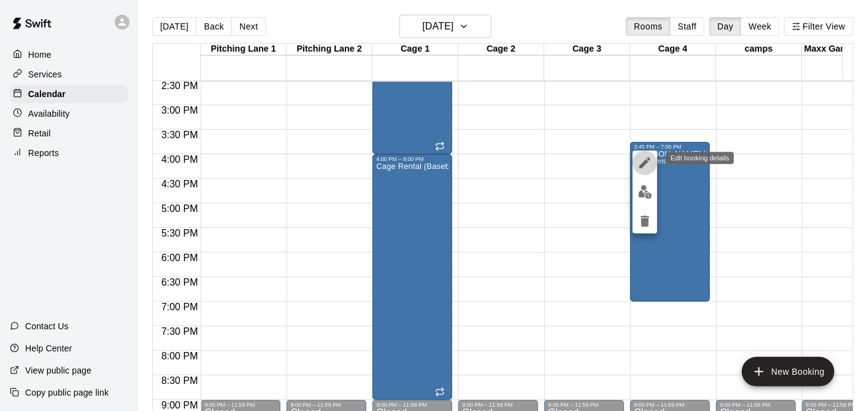
click at [638, 158] on icon "edit" at bounding box center [645, 162] width 15 height 15
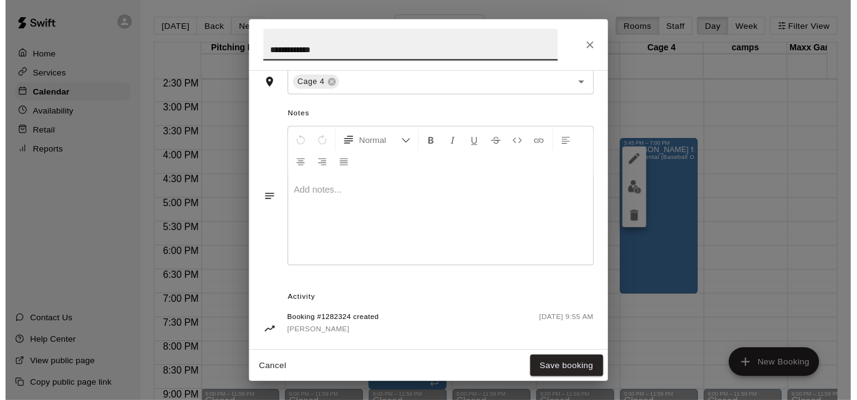
scroll to position [370, 0]
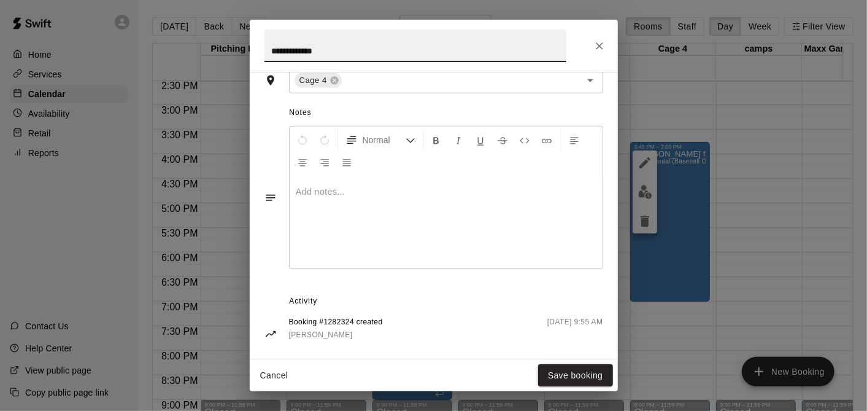
click at [607, 48] on button "Close" at bounding box center [600, 46] width 22 height 22
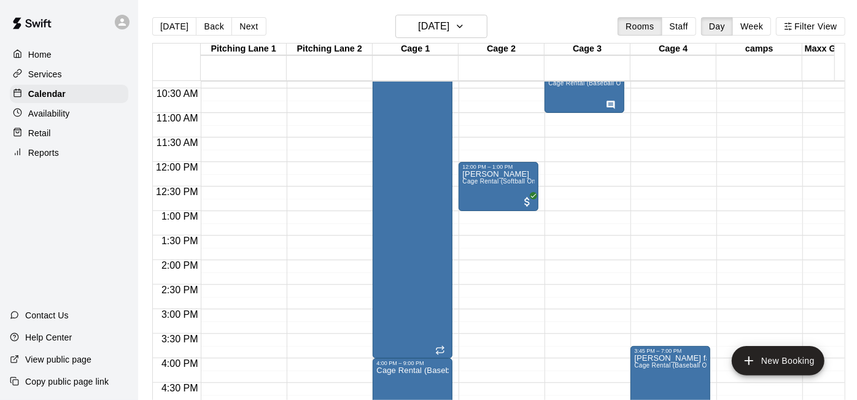
scroll to position [713, 0]
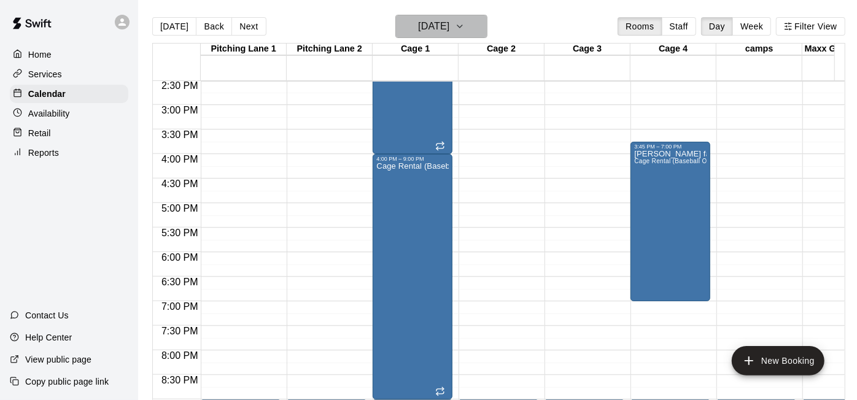
click at [476, 26] on button "[DATE]" at bounding box center [441, 26] width 92 height 23
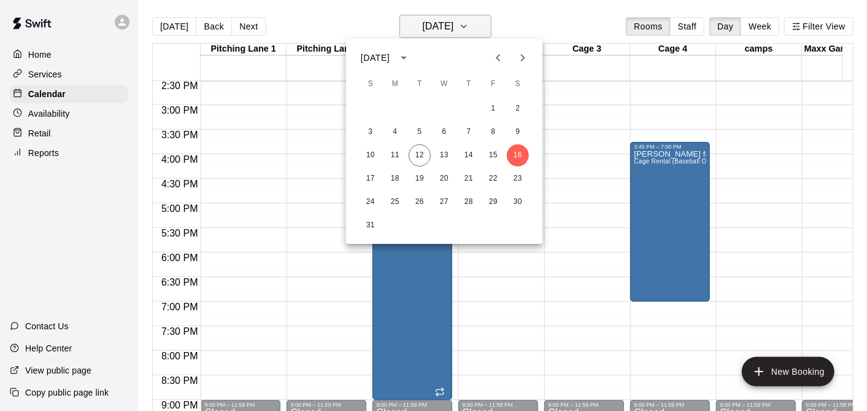
click at [476, 26] on div at bounding box center [433, 205] width 867 height 411
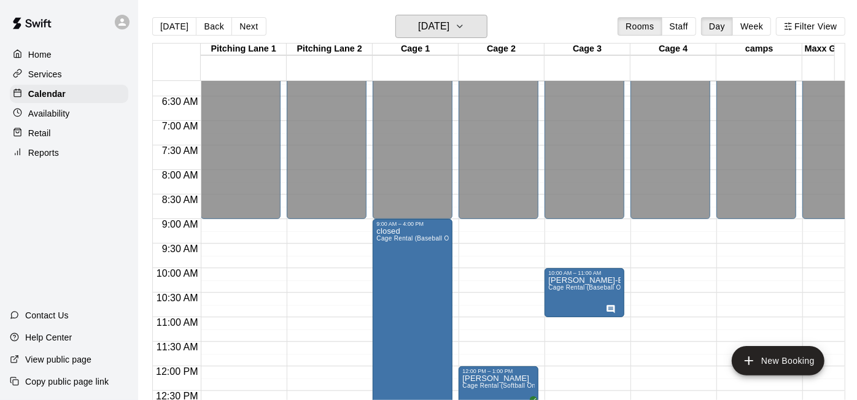
scroll to position [509, 0]
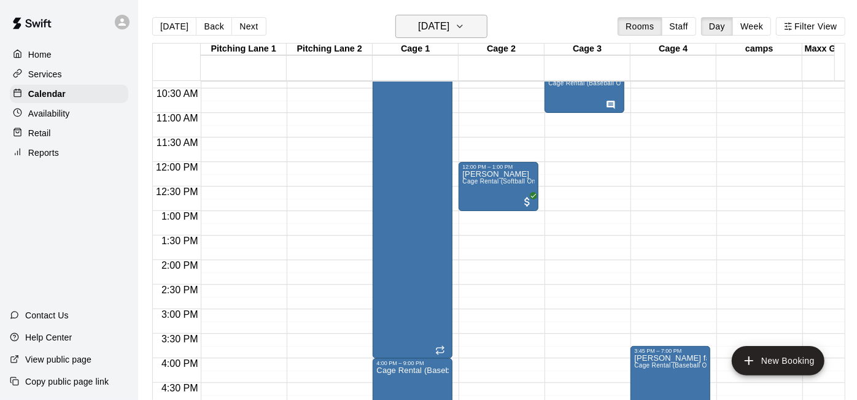
click at [449, 33] on h6 "[DATE]" at bounding box center [433, 26] width 31 height 17
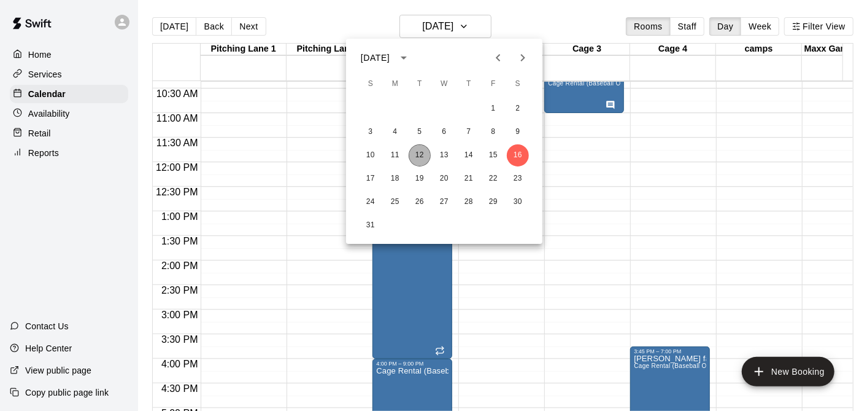
click at [428, 149] on button "12" at bounding box center [420, 155] width 22 height 22
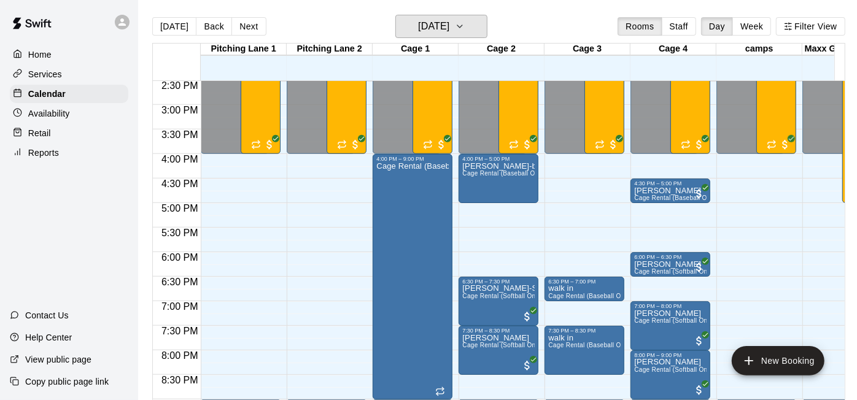
scroll to position [845, 0]
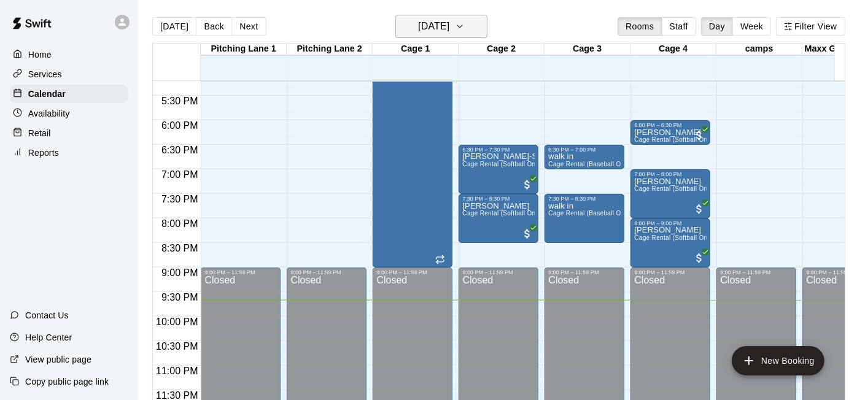
click at [418, 24] on h6 "[DATE]" at bounding box center [433, 26] width 31 height 17
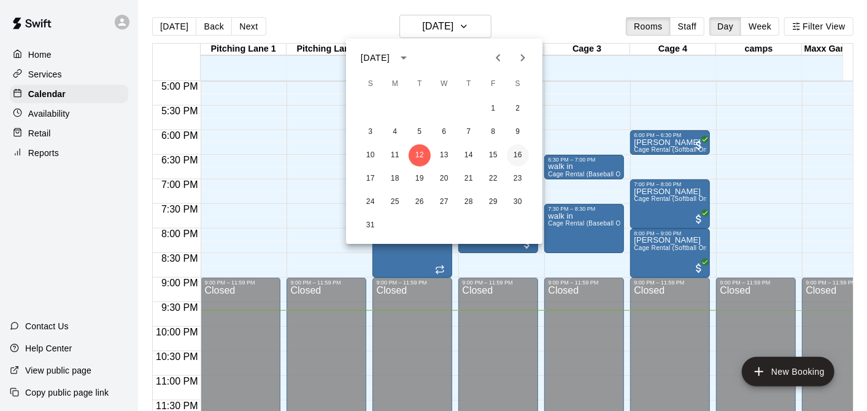
click at [516, 155] on button "16" at bounding box center [518, 155] width 22 height 22
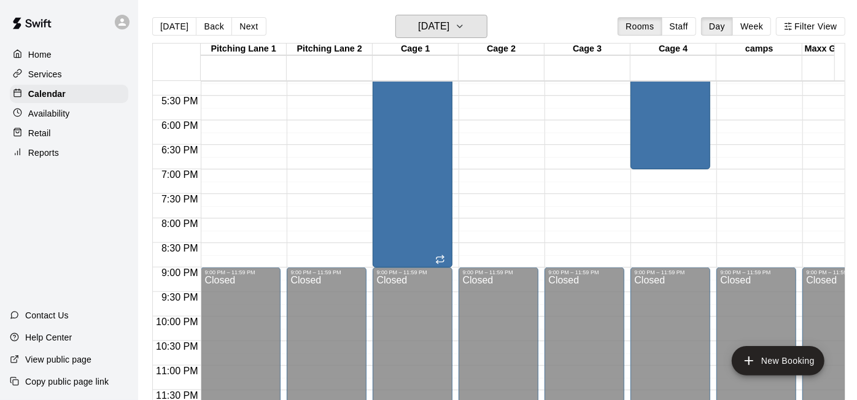
scroll to position [641, 0]
